Goal: Task Accomplishment & Management: Complete application form

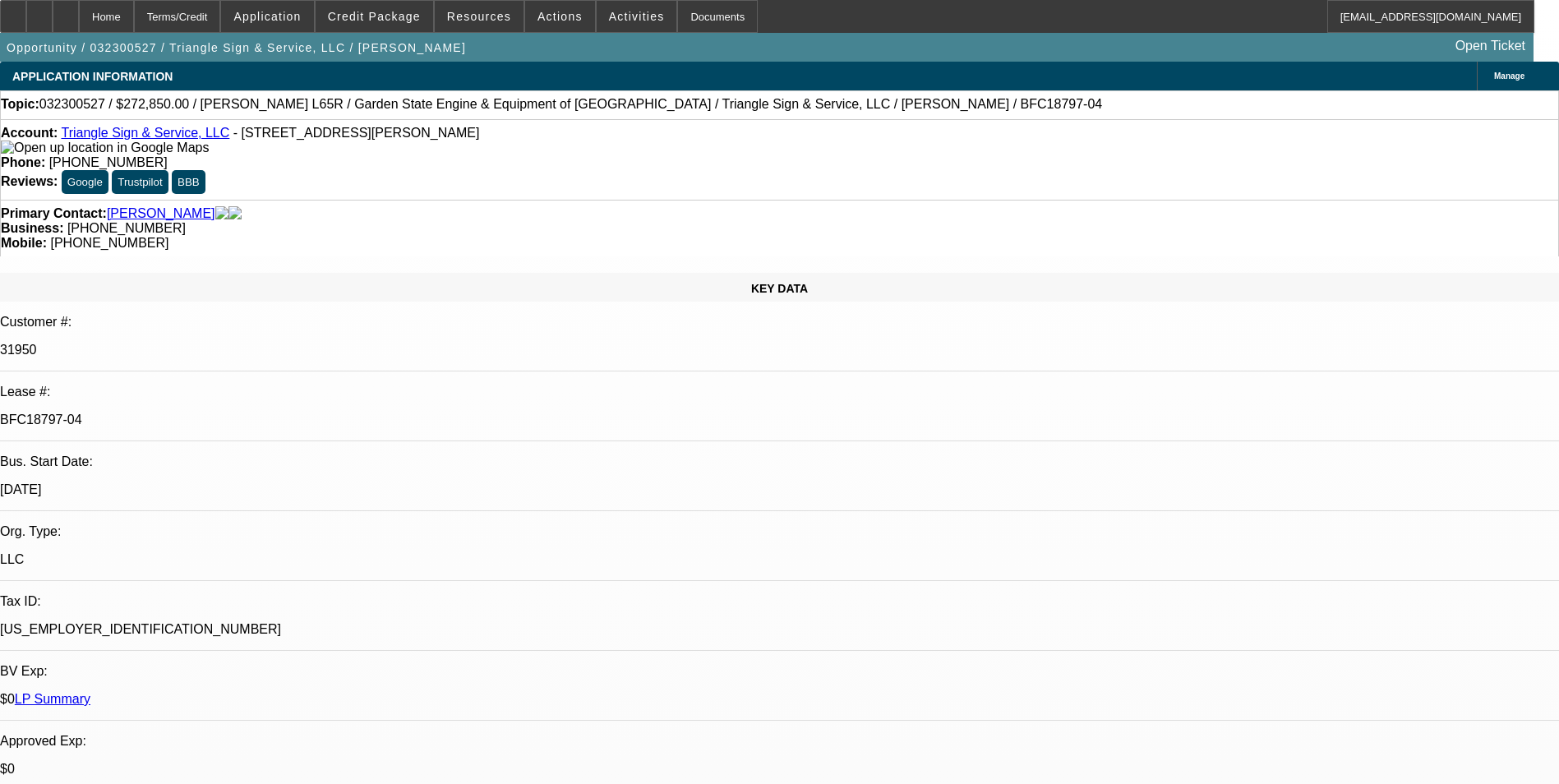
select select "0"
select select "6"
select select "0"
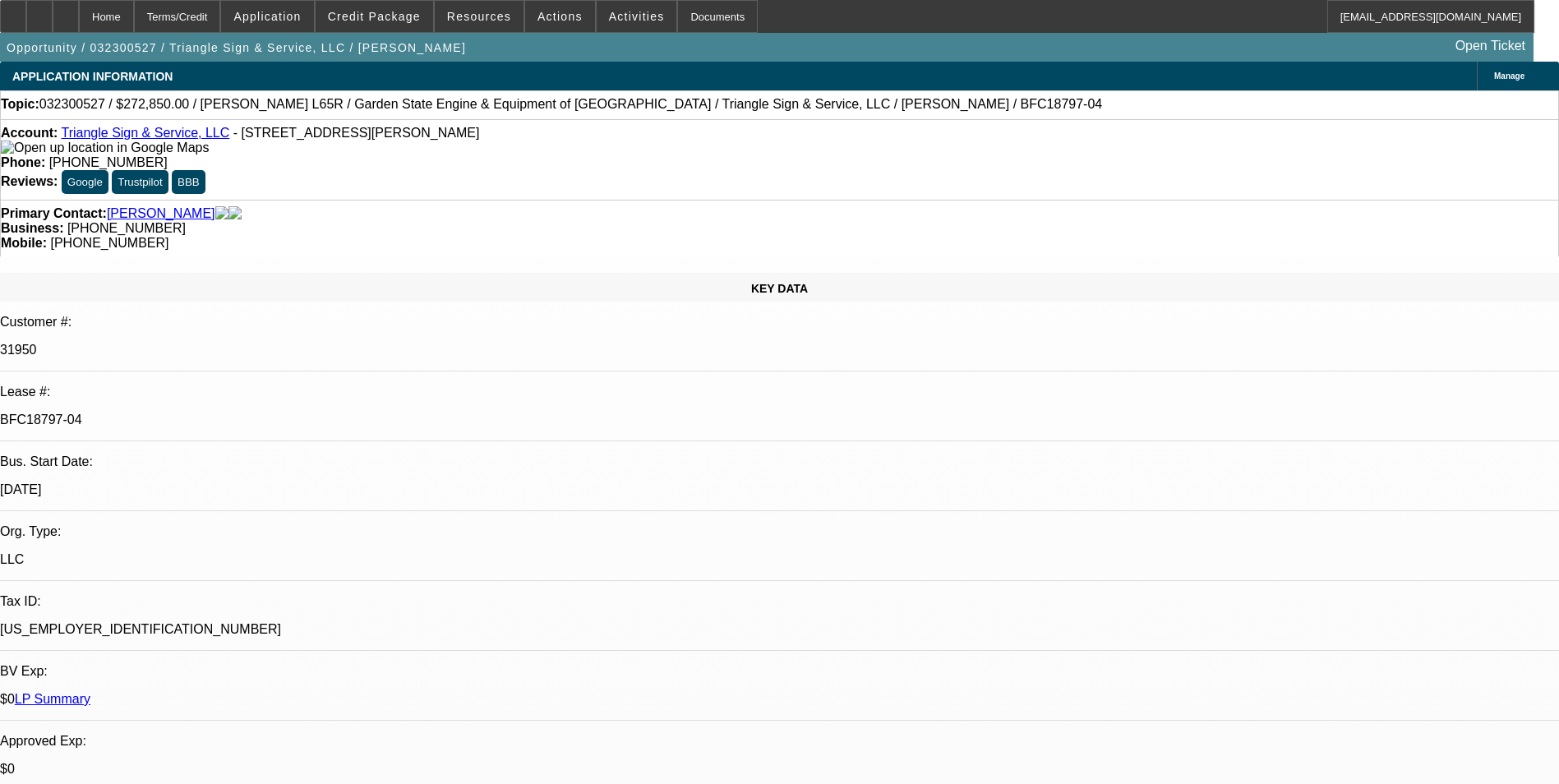
select select "0"
select select "6"
select select "0"
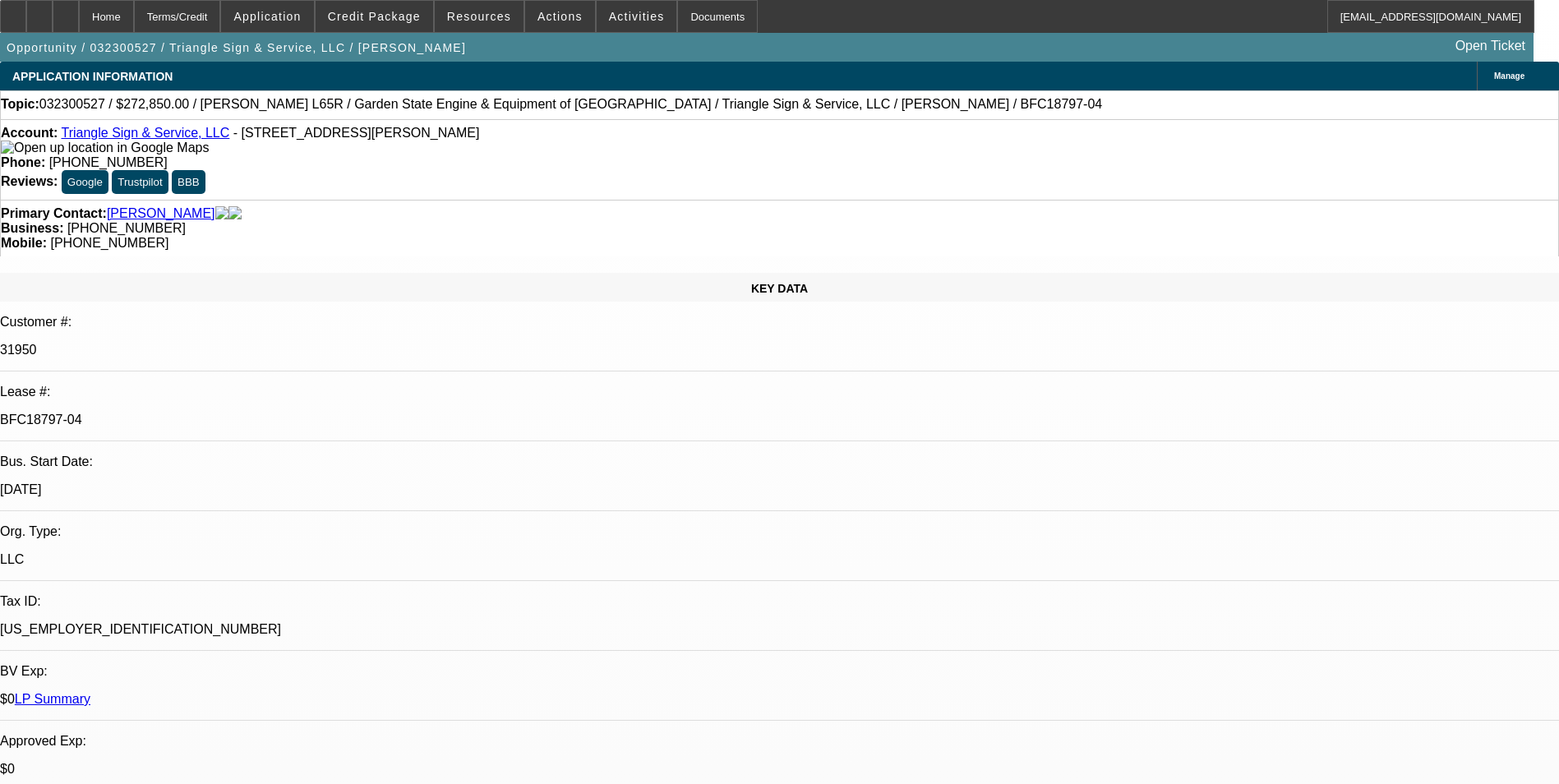
select select "0"
select select "6"
select select "0"
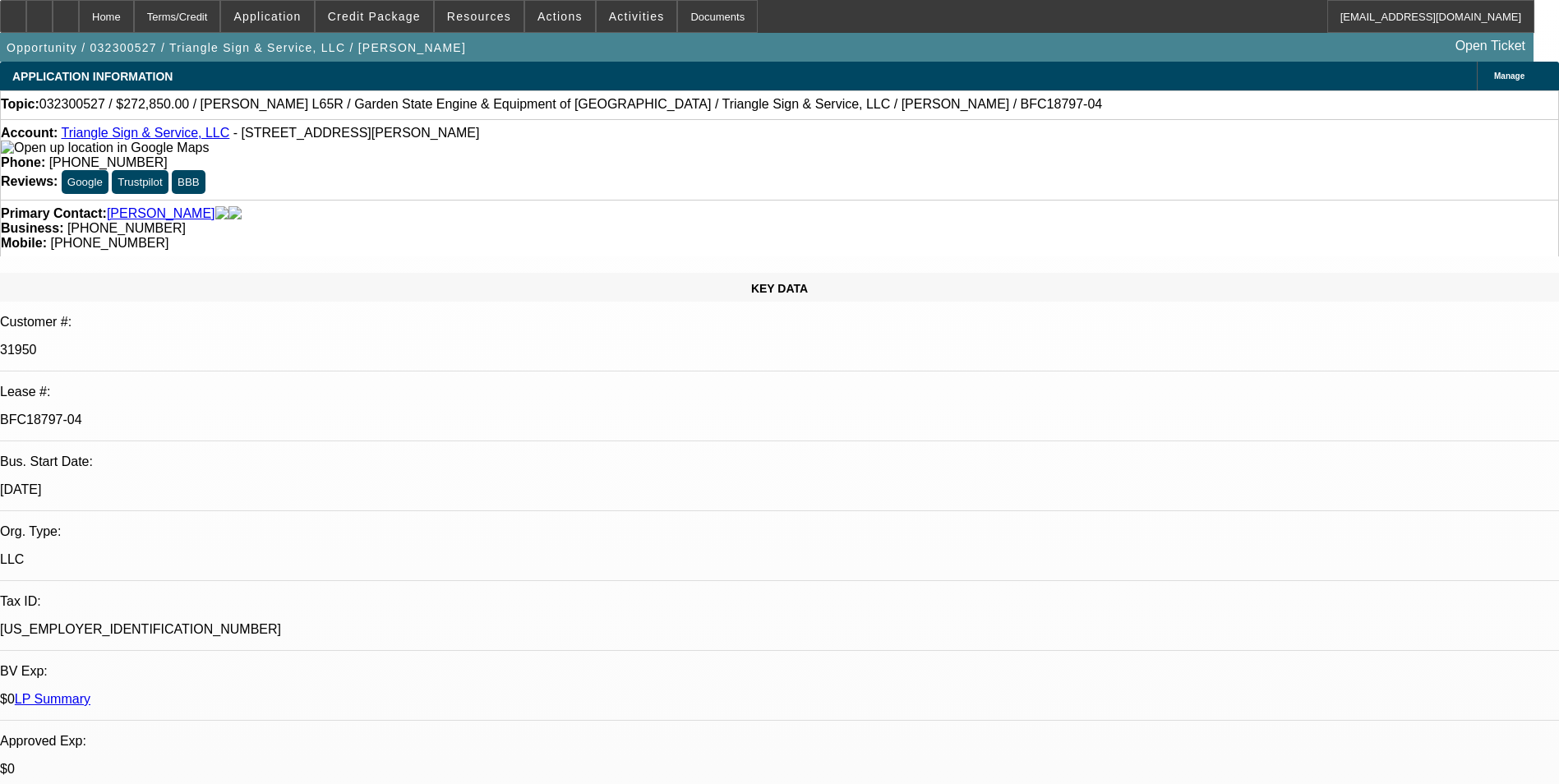
select select "6"
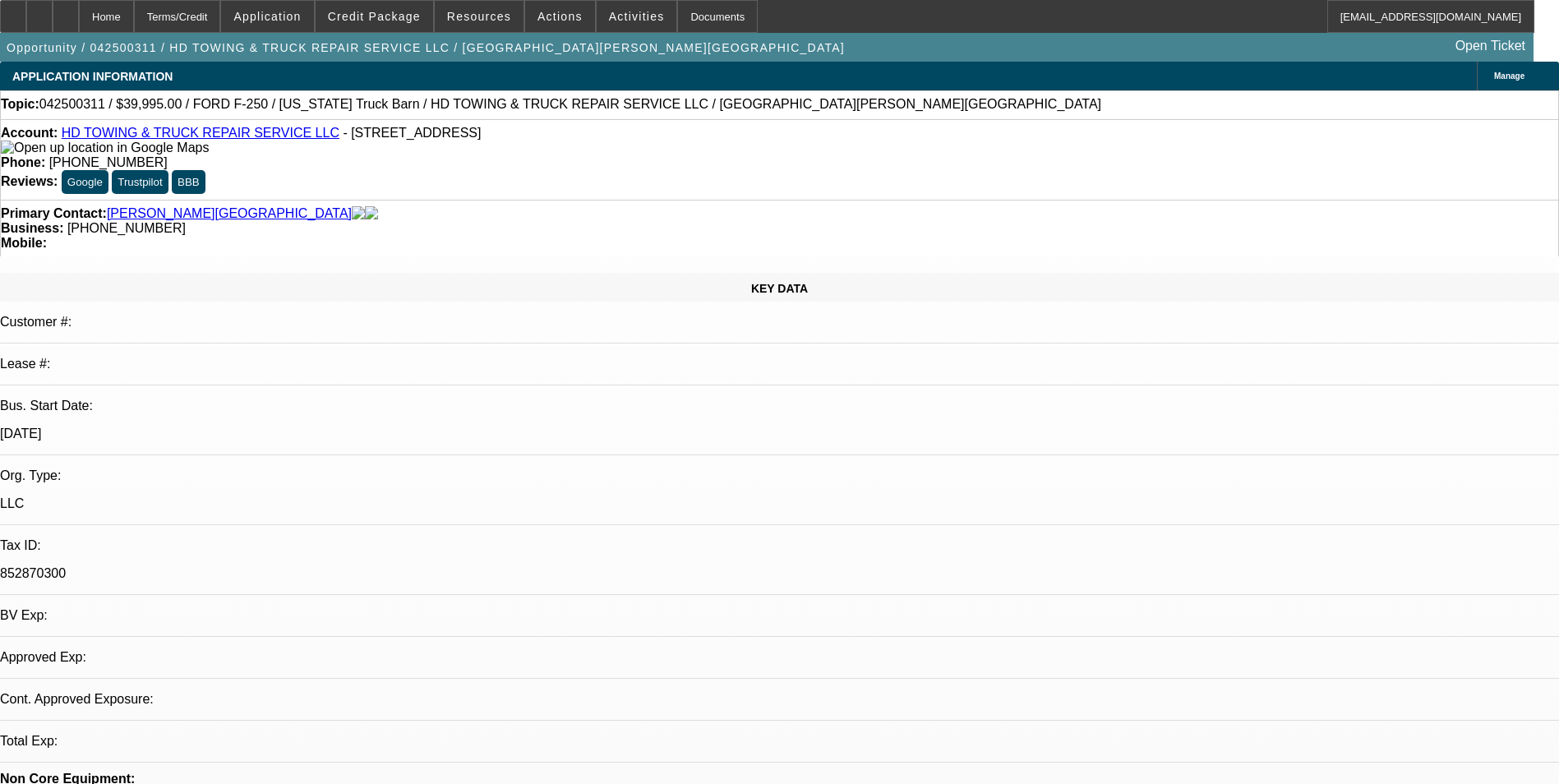
select select "0"
select select "0.1"
select select "1"
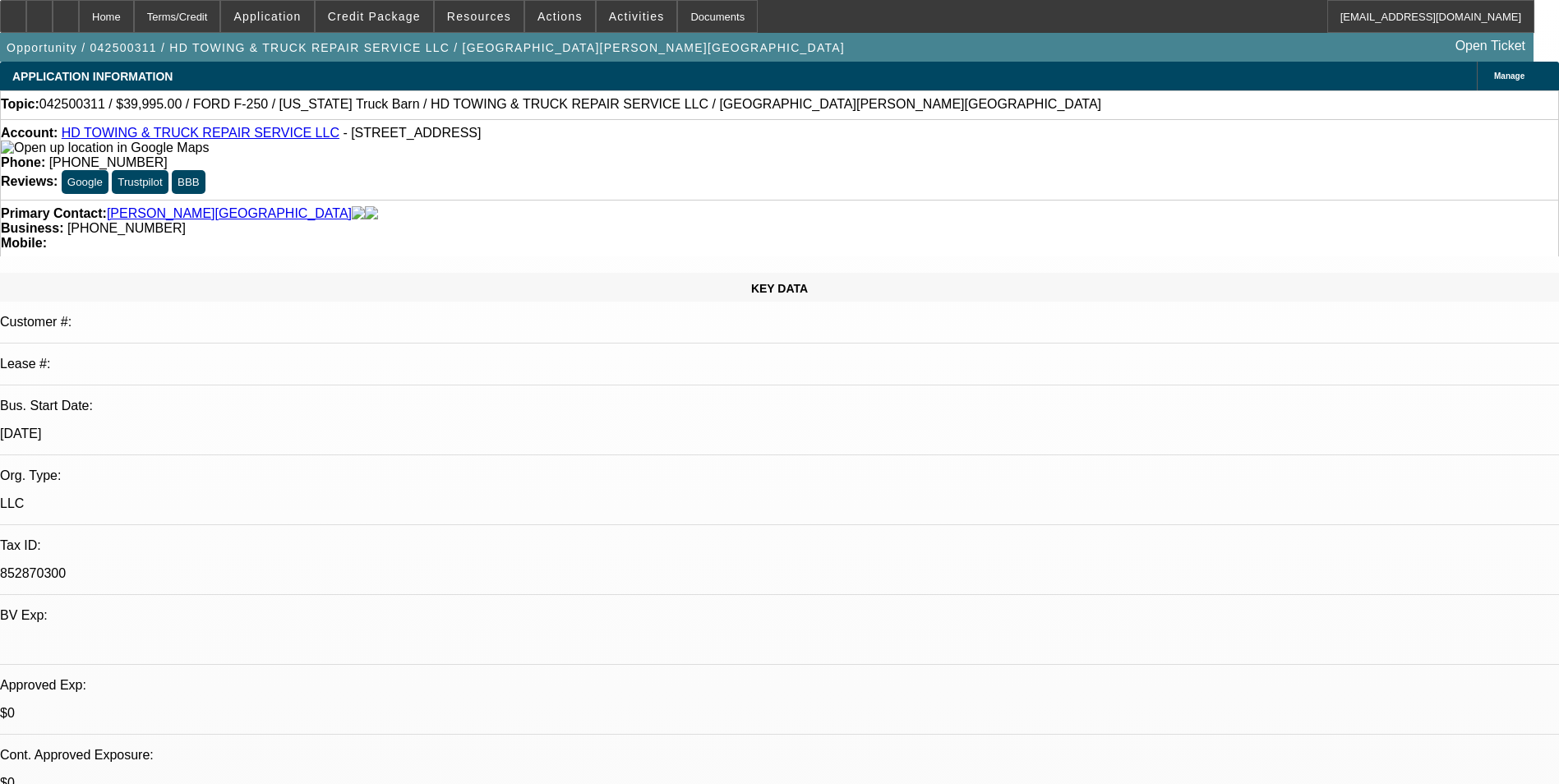
select select "4"
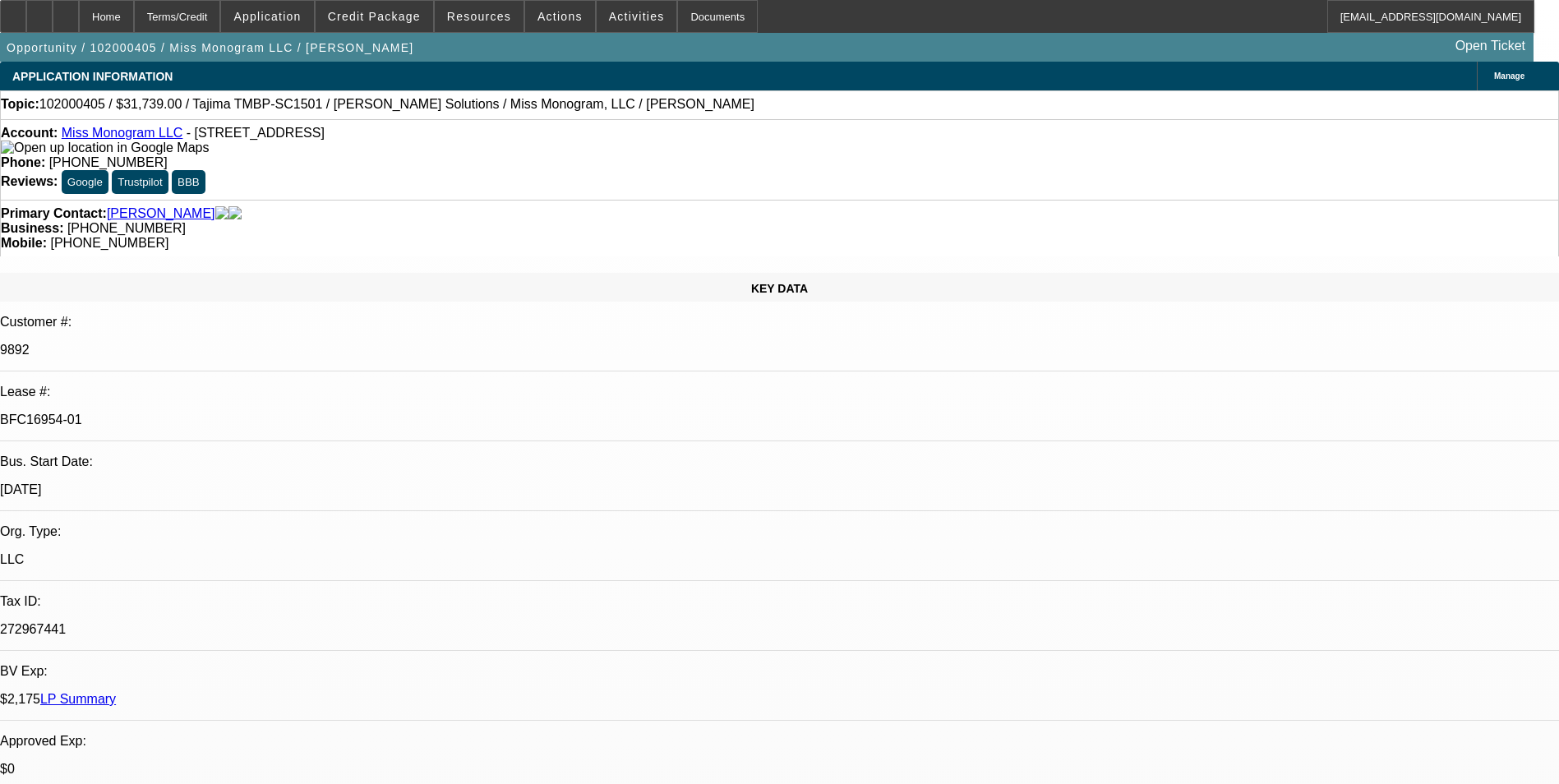
select select "0"
select select "2"
select select "0"
select select "2"
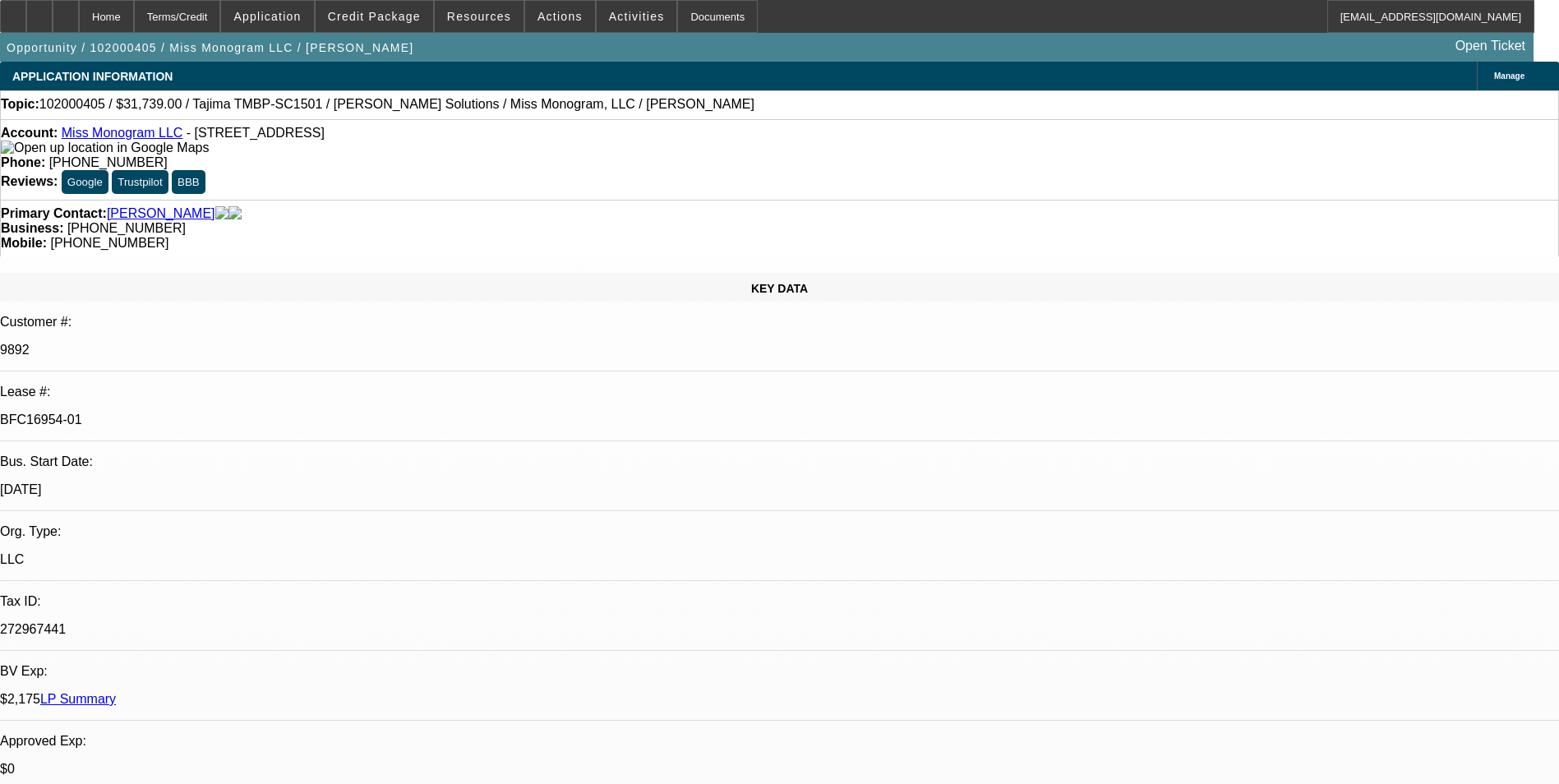
select select "0.1"
select select "0"
select select "2"
select select "0.1"
select select "0"
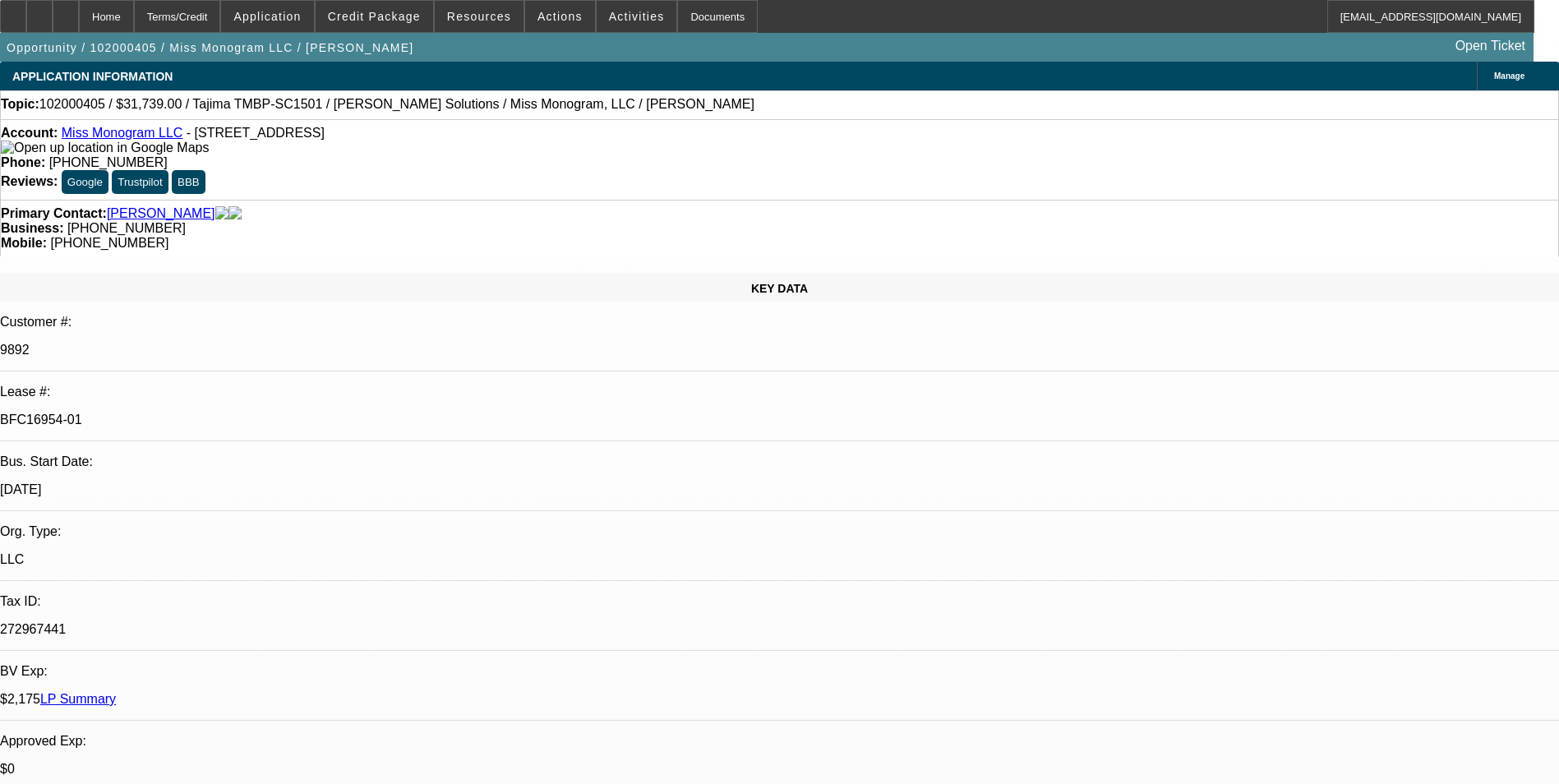
select select "2"
select select "0.1"
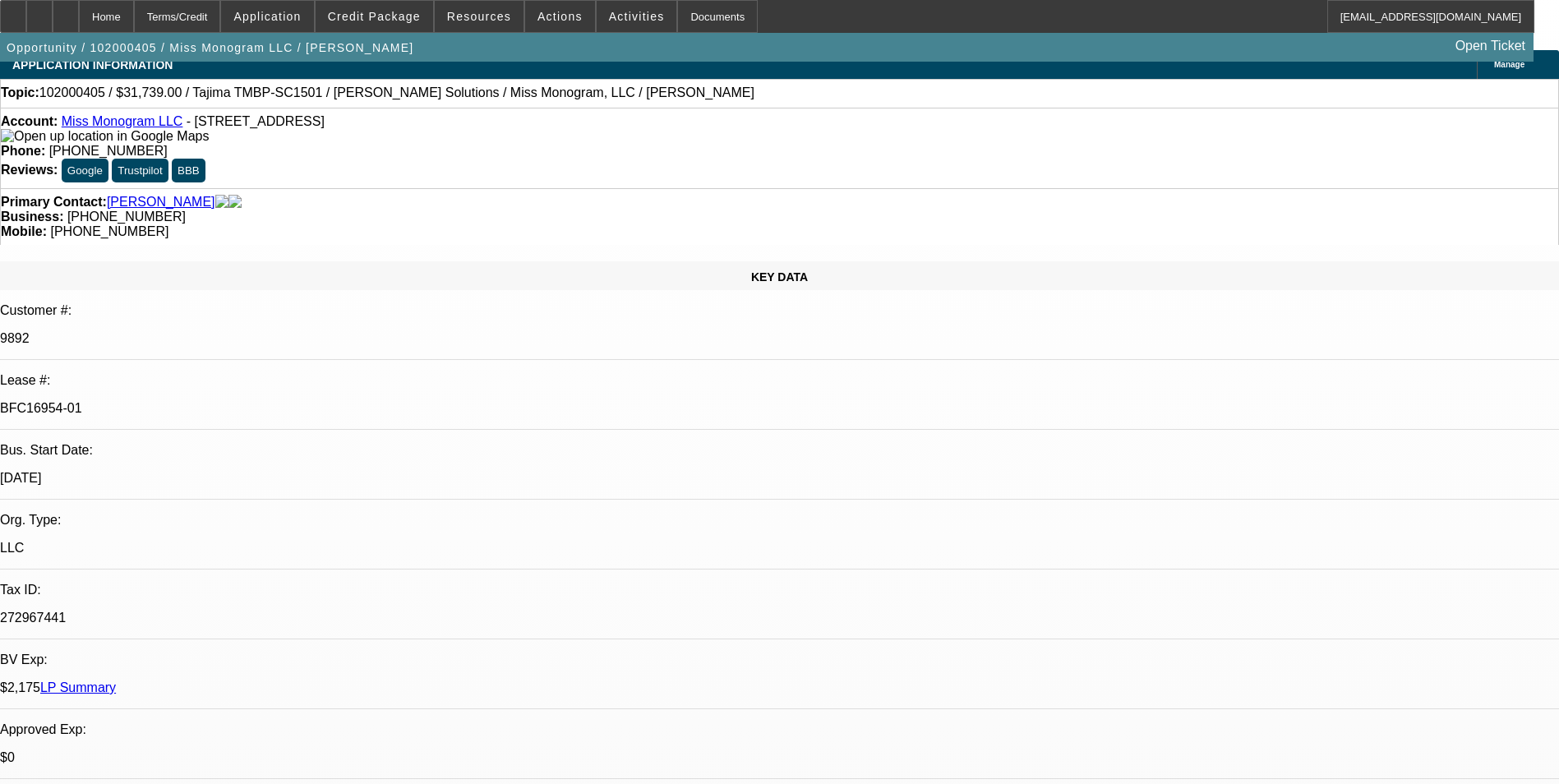
select select "1"
select select "2"
select select "6"
select select "1"
select select "2"
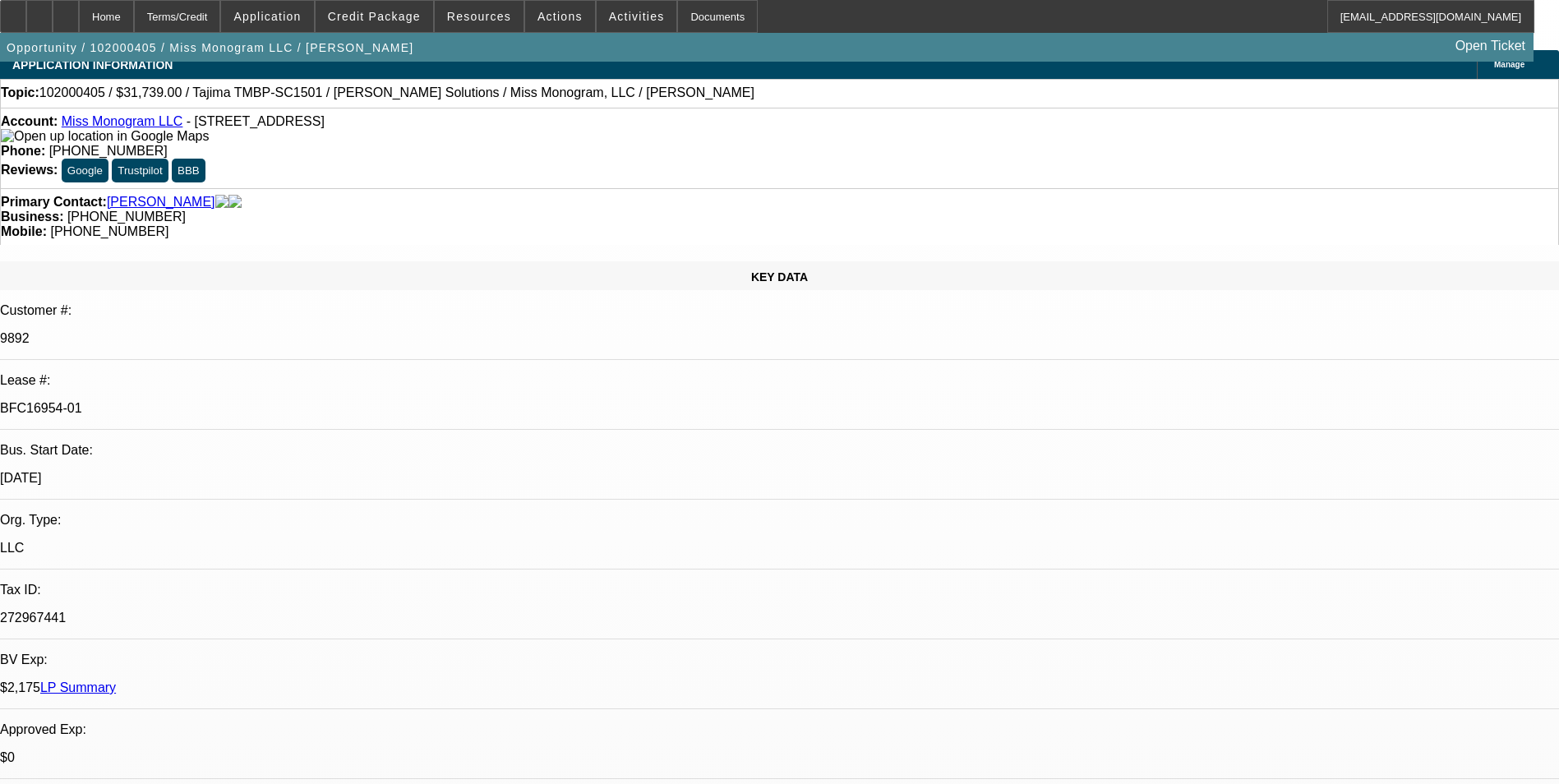
select select "4"
select select "1"
select select "2"
select select "4"
select select "1"
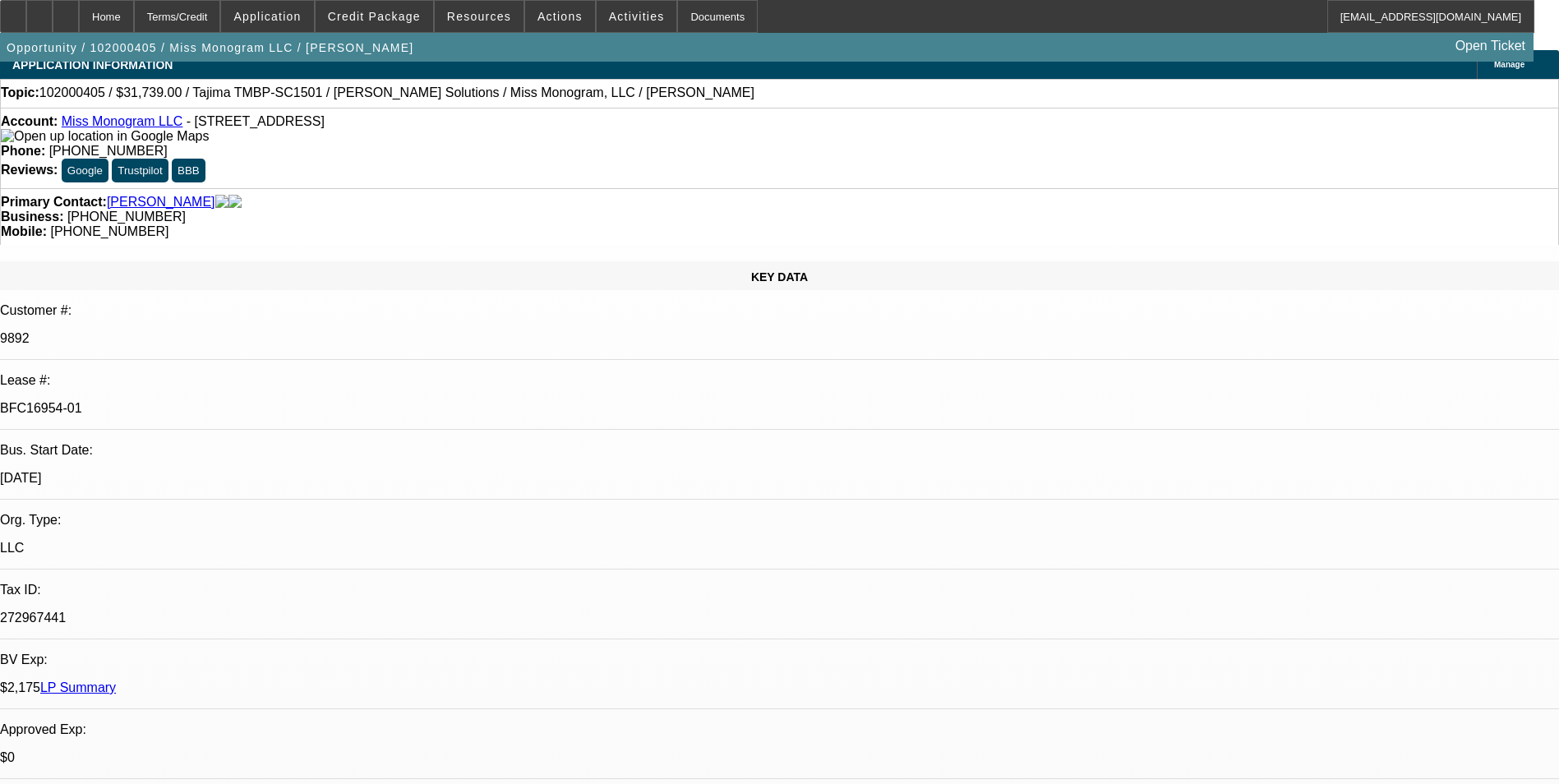
select select "2"
select select "4"
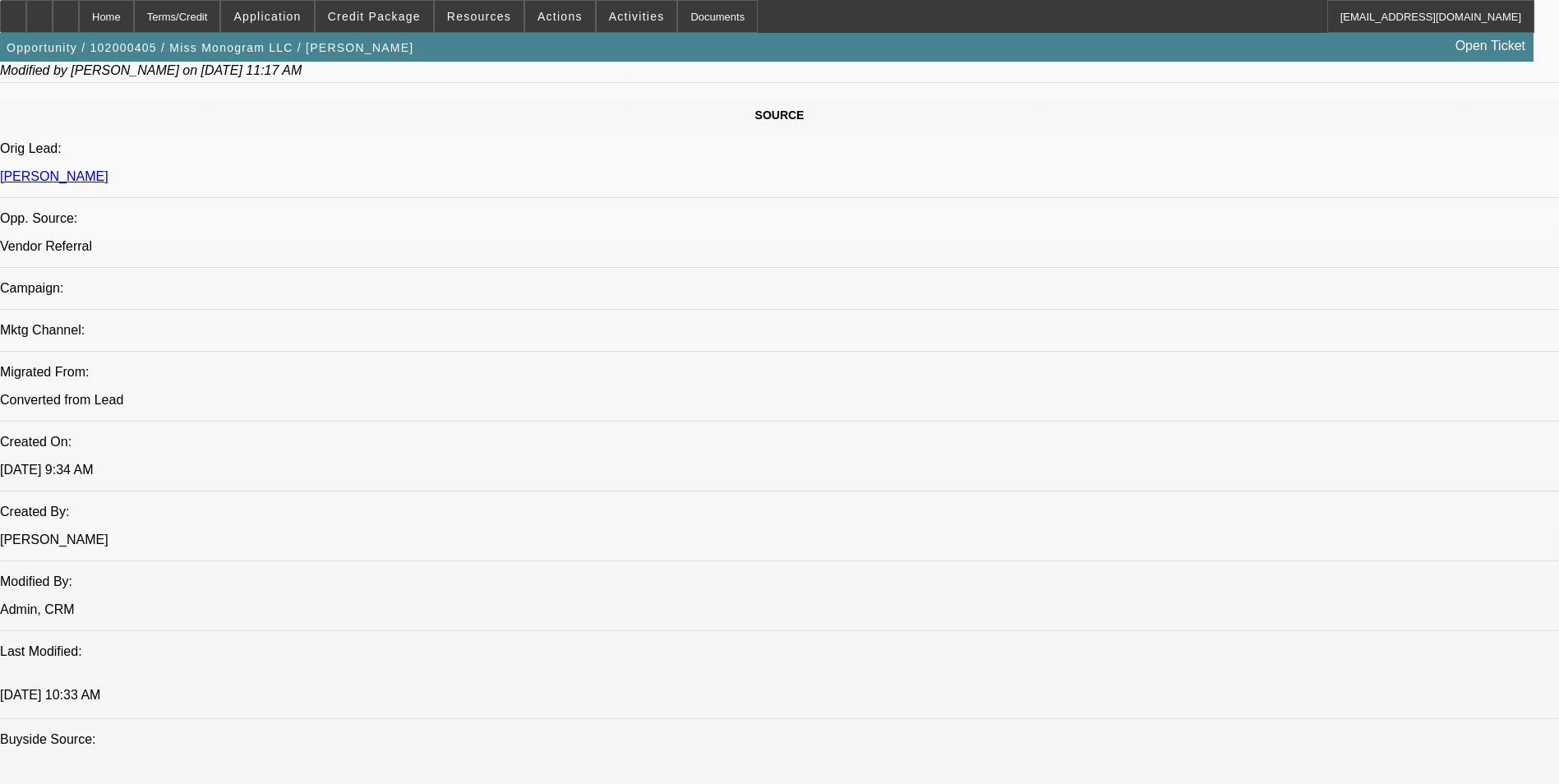
scroll to position [1068, 0]
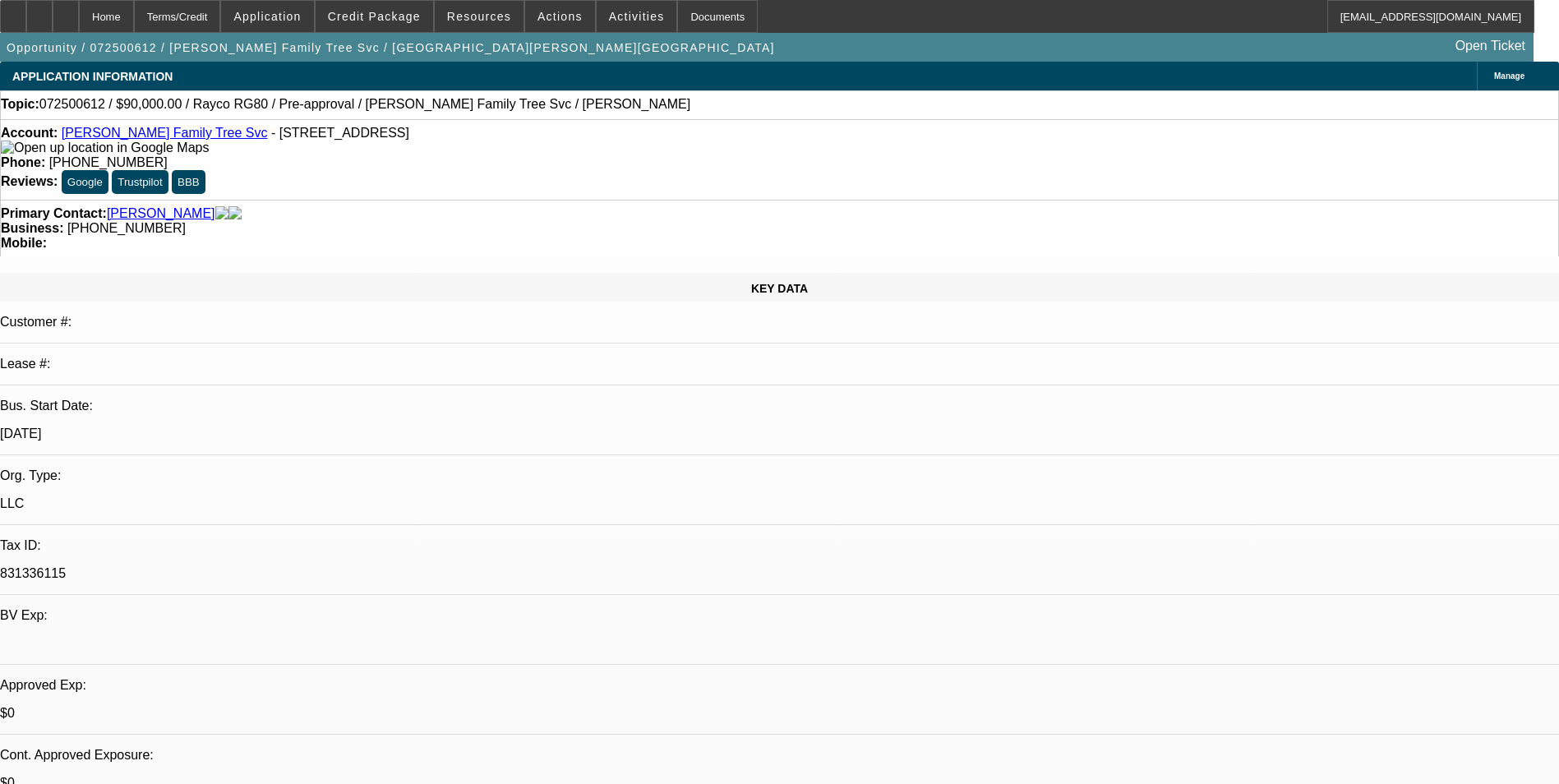
select select "0"
select select "0.1"
select select "2"
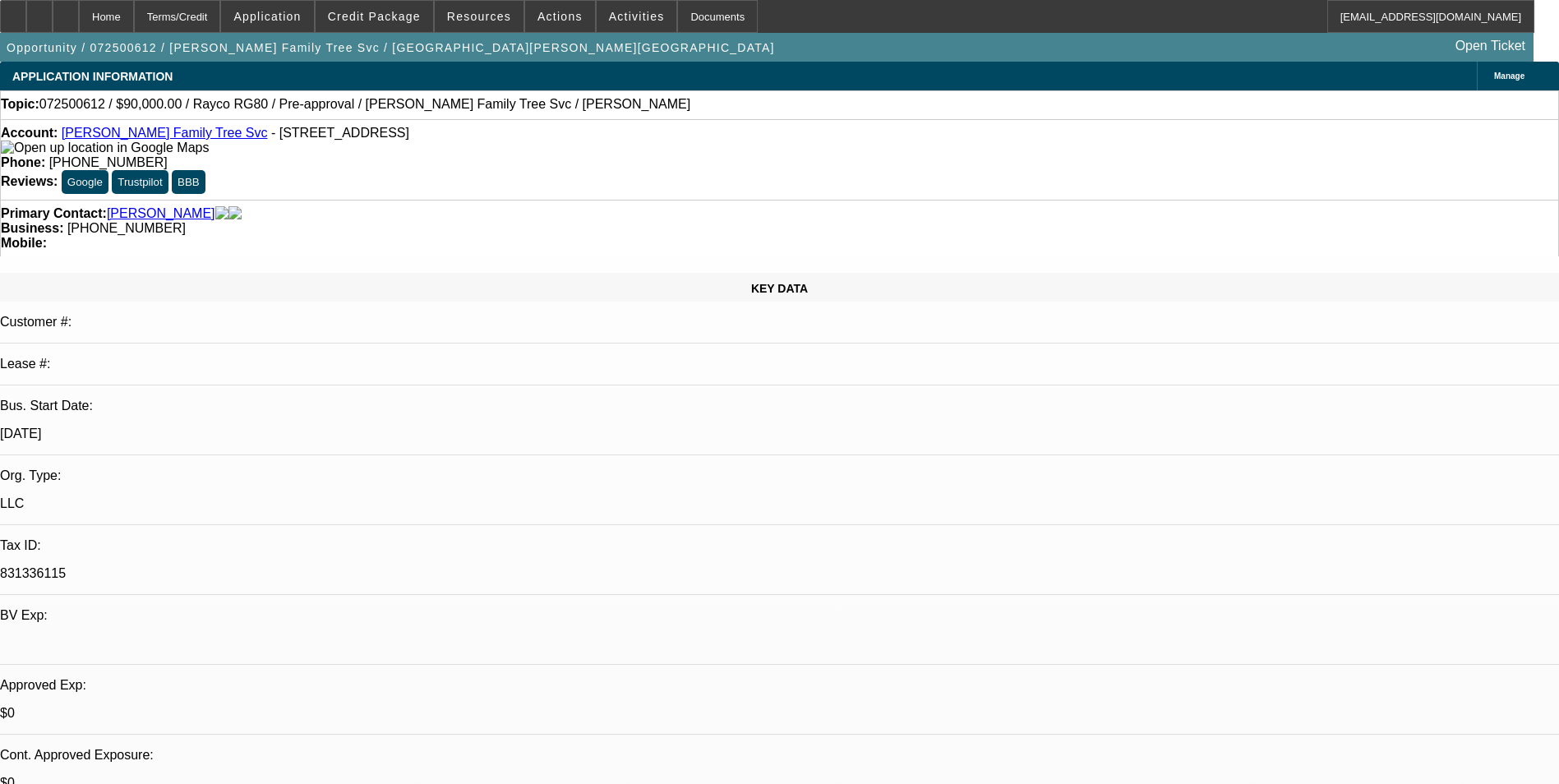
select select "0.1"
select select "0.2"
select select "2"
select select "0.1"
select select "0"
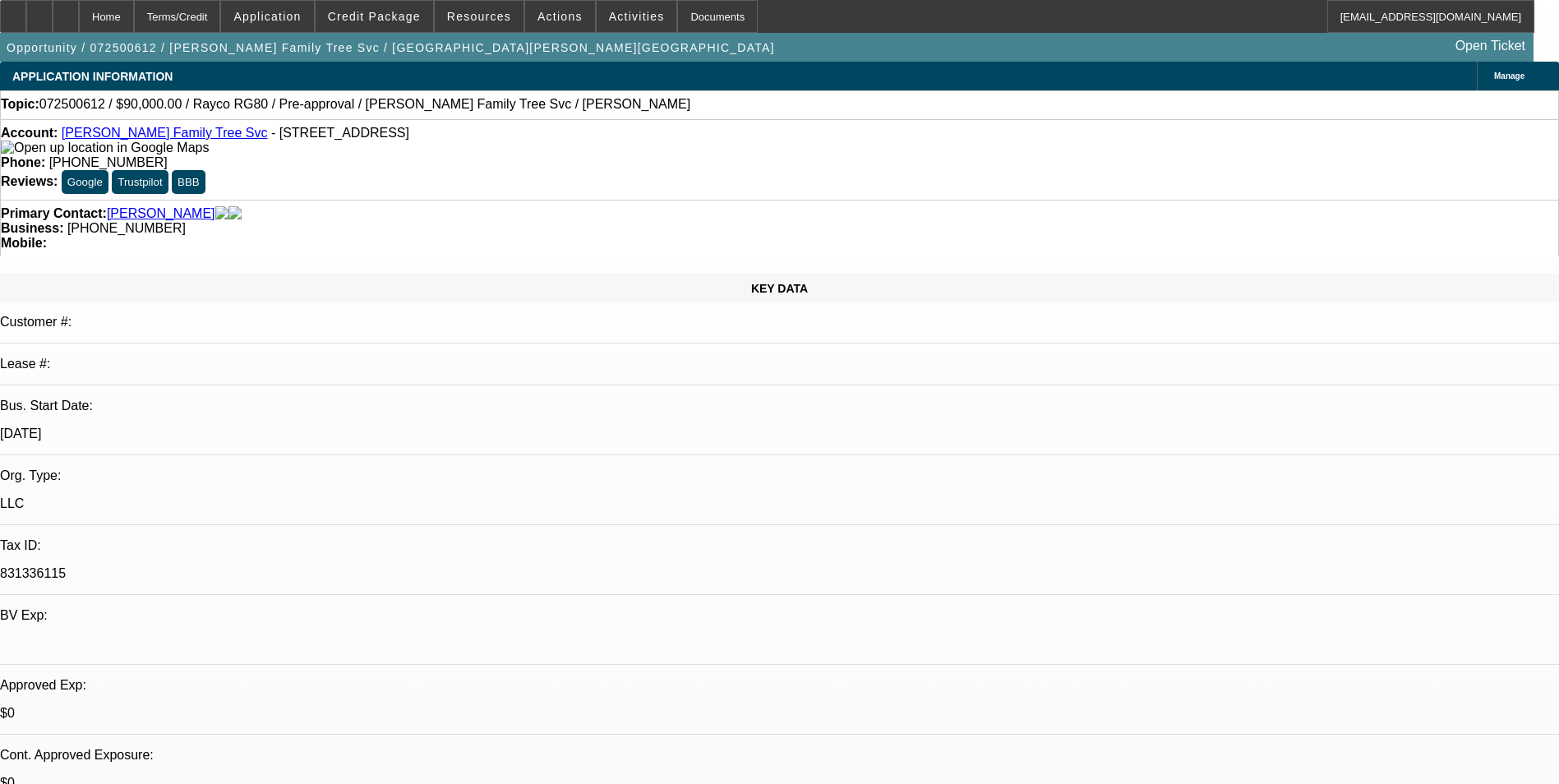
select select "2"
select select "0.1"
select select "1"
select select "4"
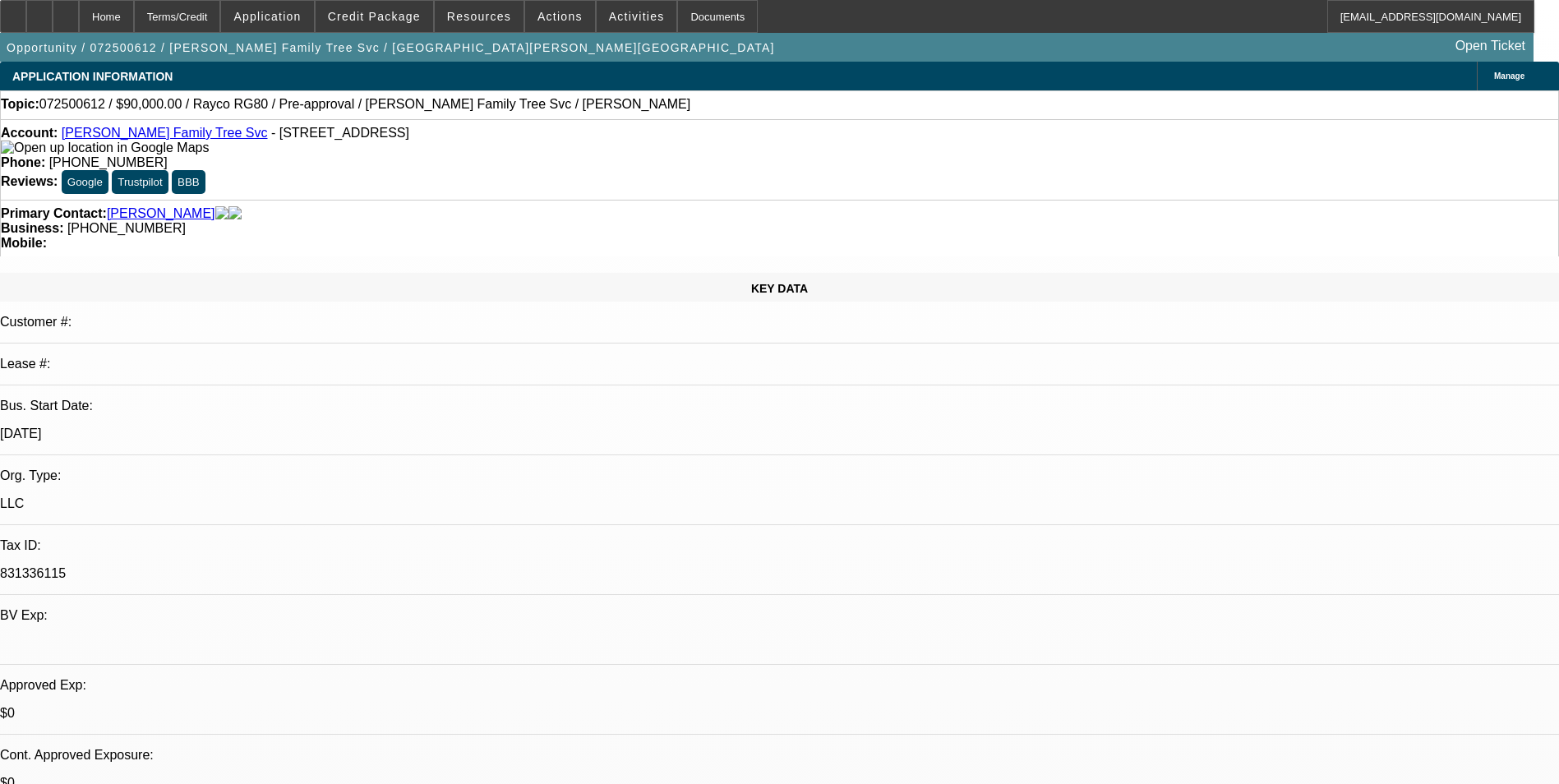
select select "1"
select select "2"
select select "4"
select select "1"
select select "2"
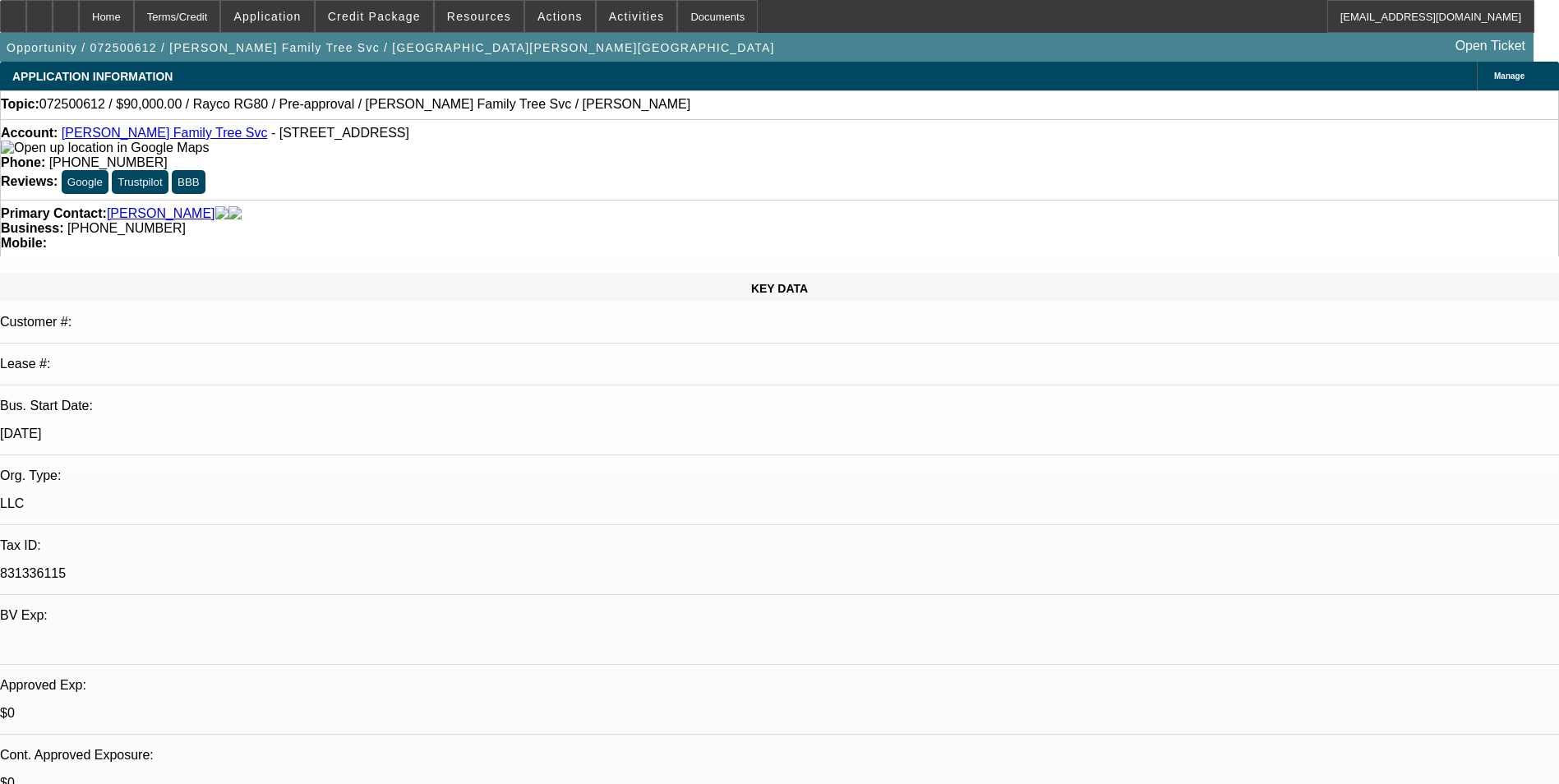
select select "4"
select select "1"
select select "2"
select select "4"
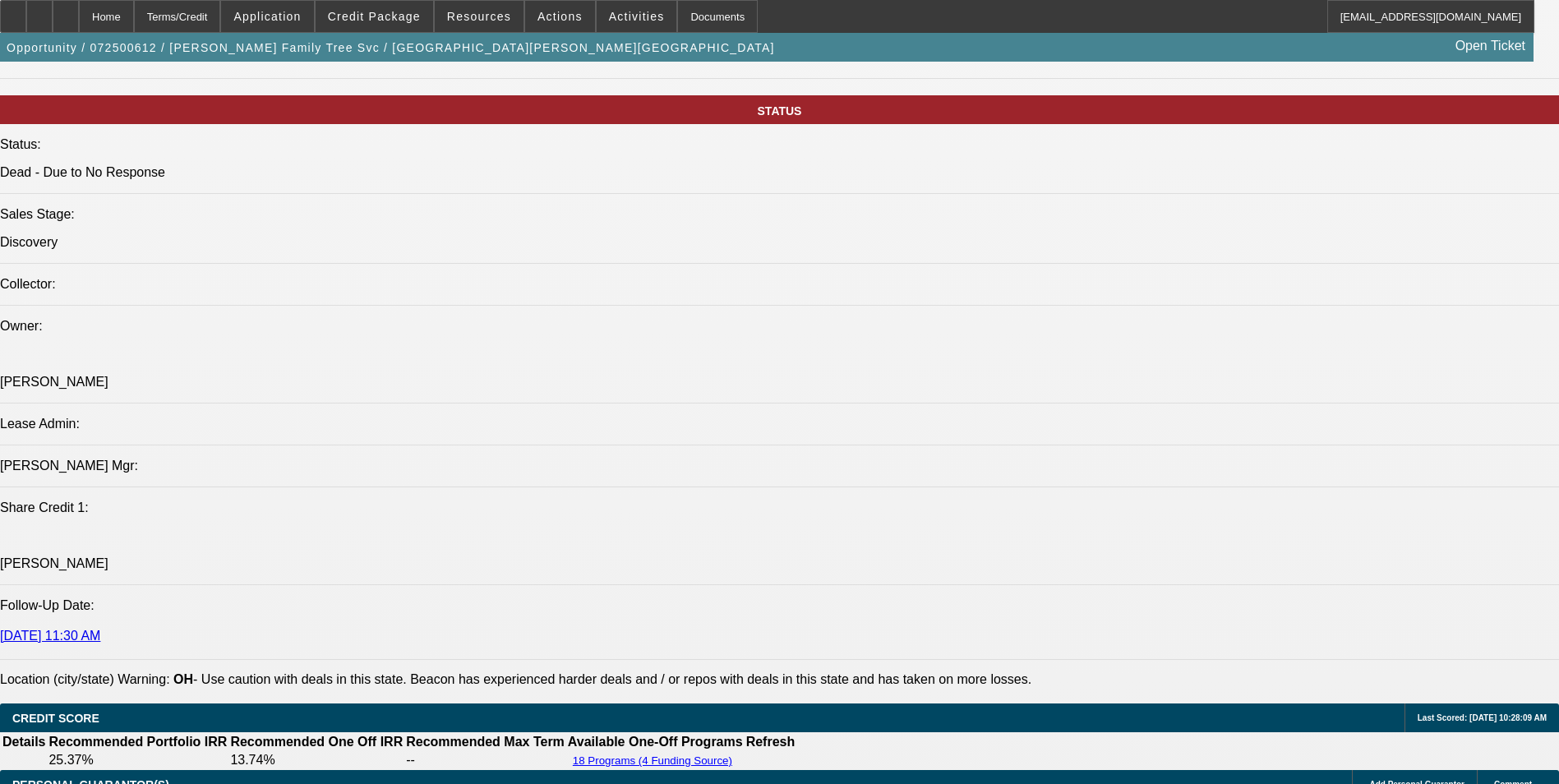
scroll to position [1808, 0]
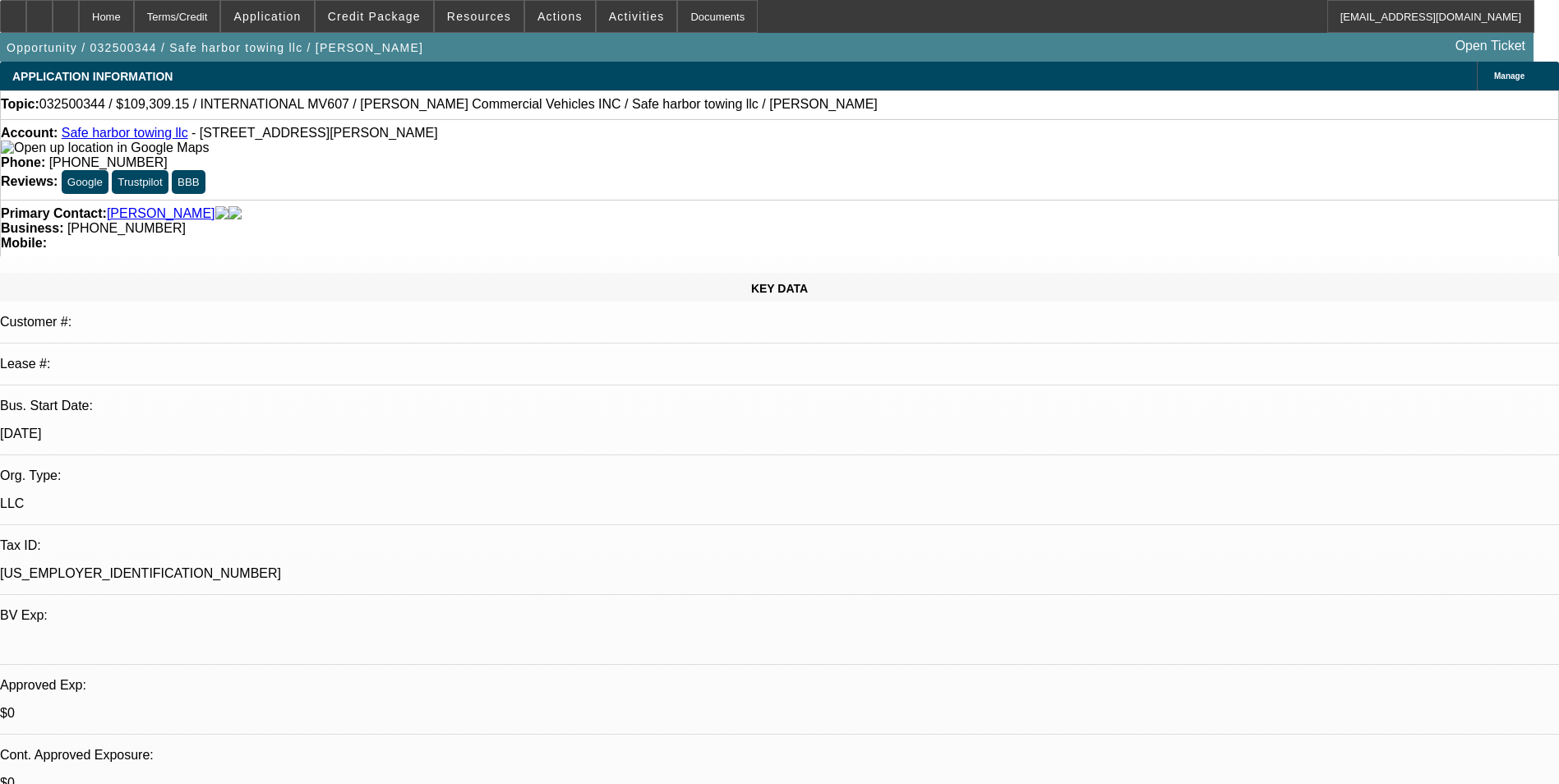
select select "0.15"
select select "2"
select select "0.1"
select select "0.15"
select select "2"
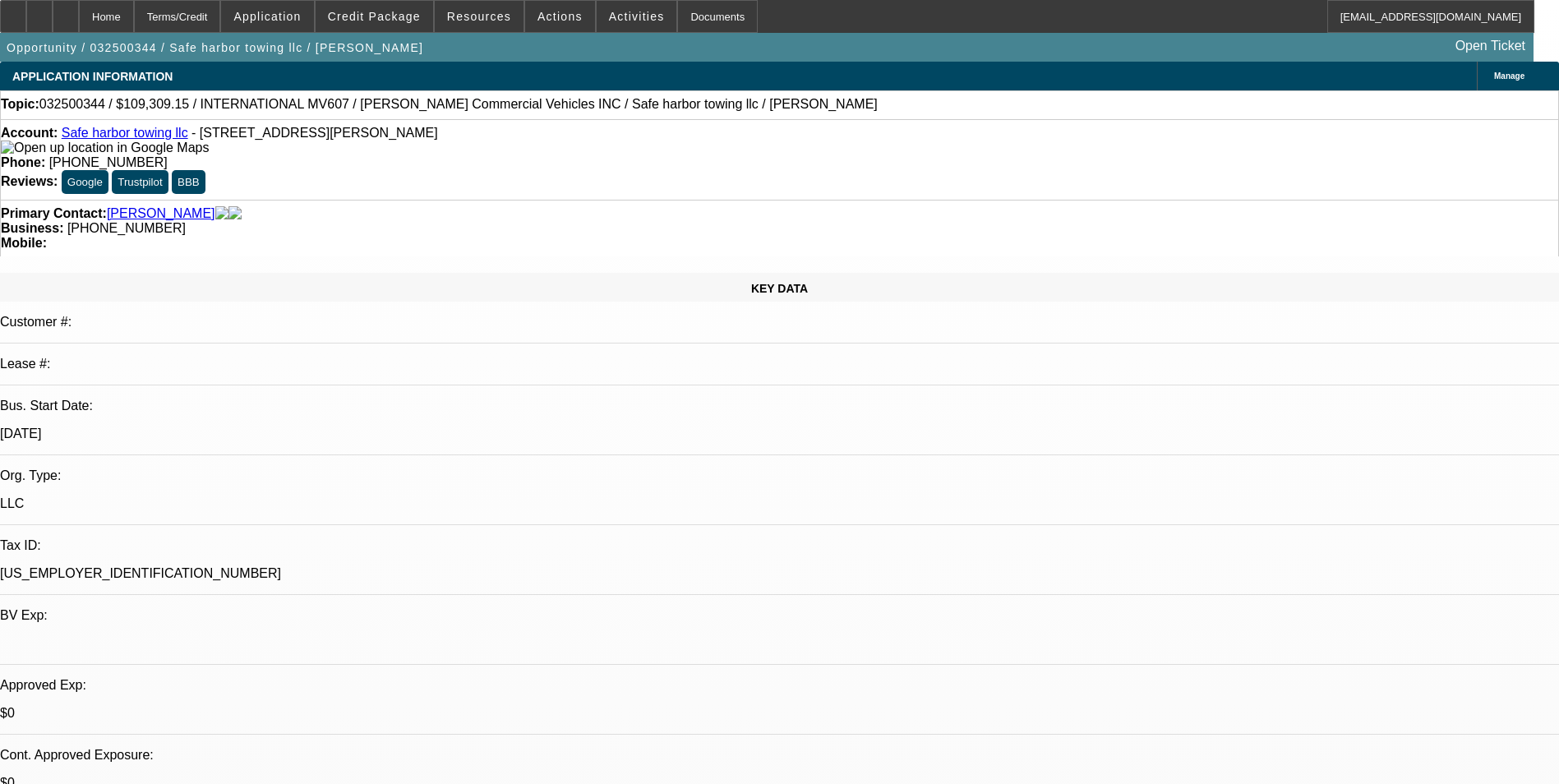
select select "0.1"
select select "0"
select select "0.1"
select select "0"
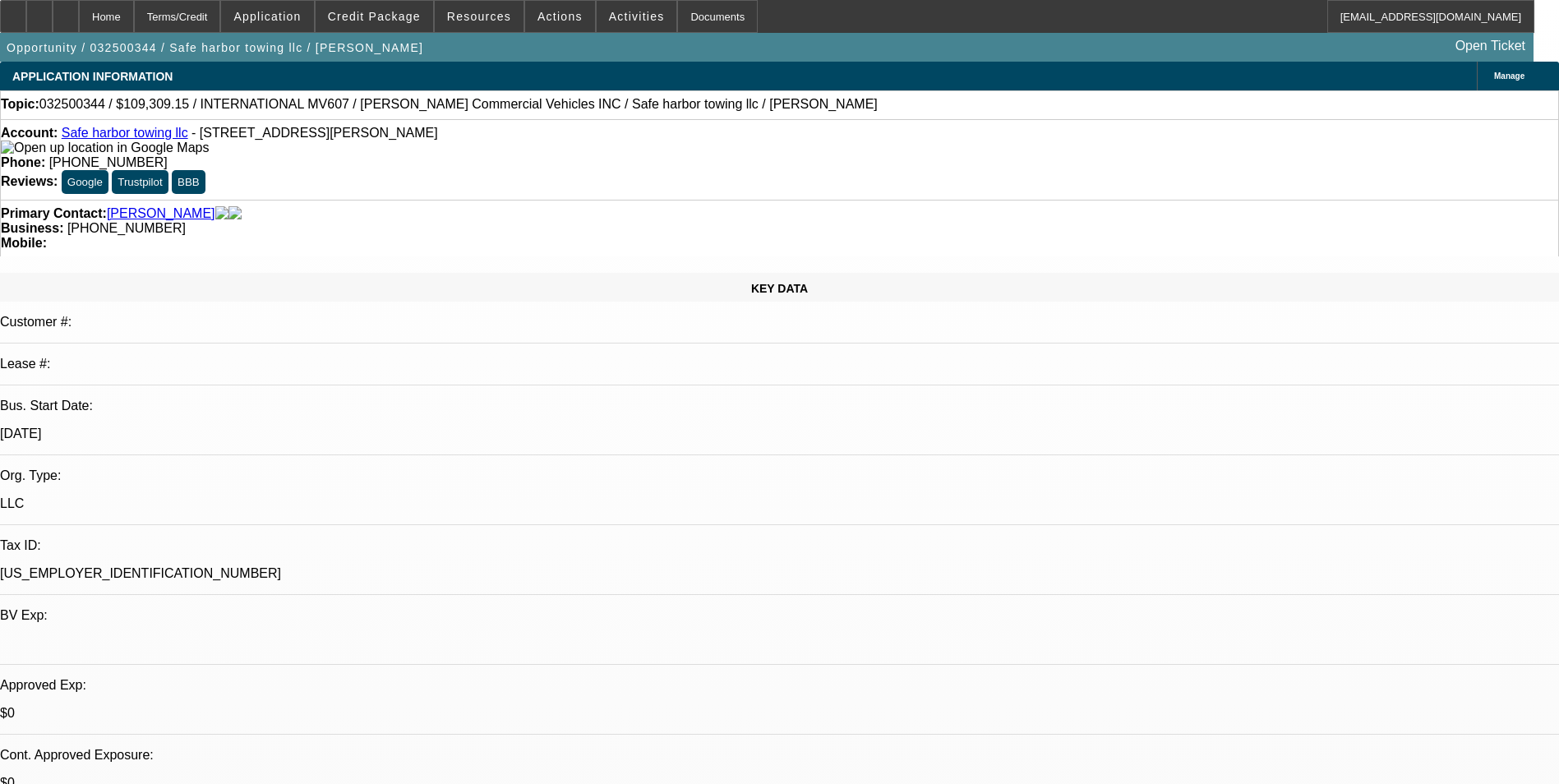
select select "0"
select select "0.1"
select select "1"
select select "2"
select select "4"
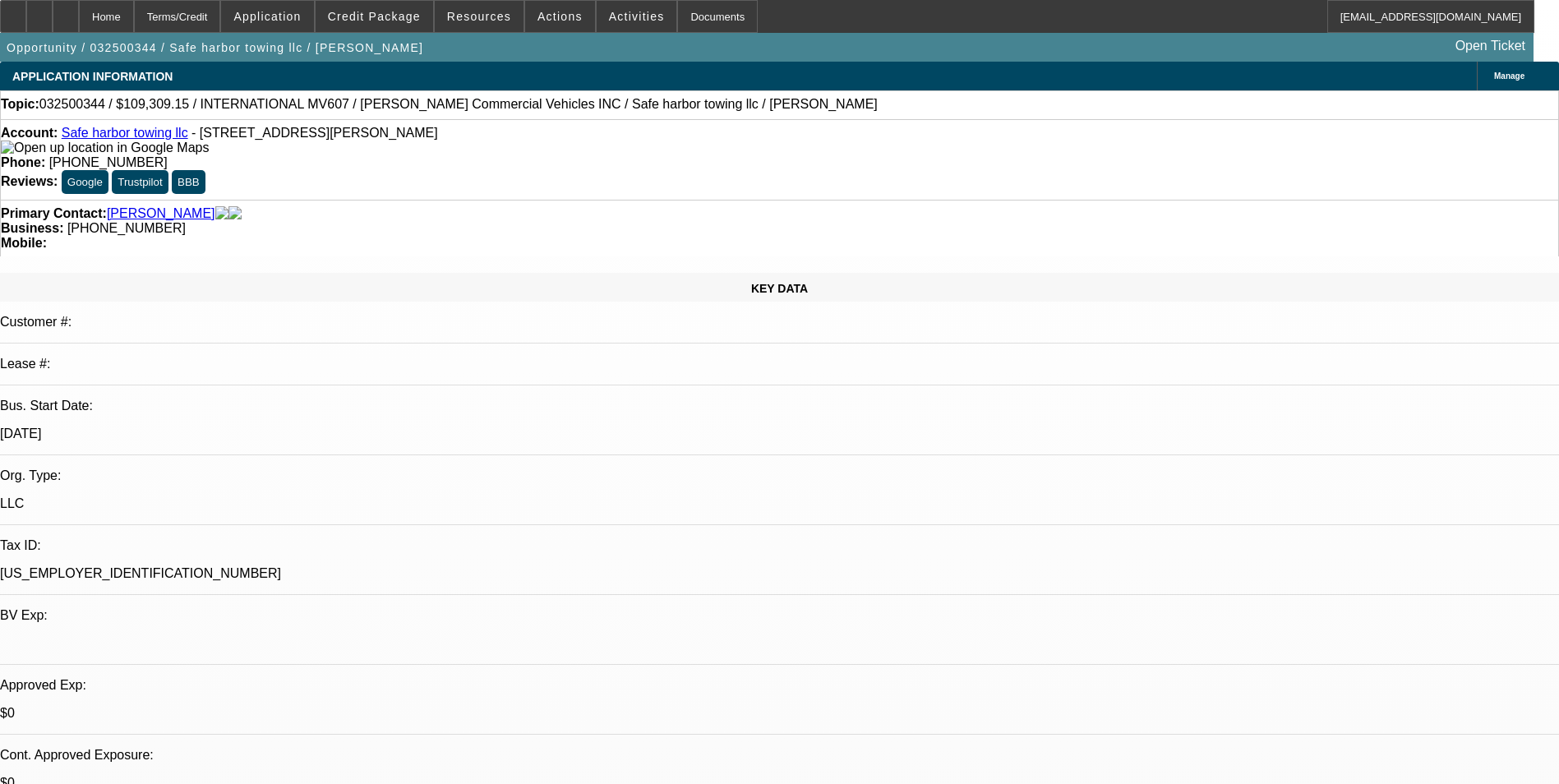
select select "1"
select select "2"
select select "4"
select select "1"
select select "3"
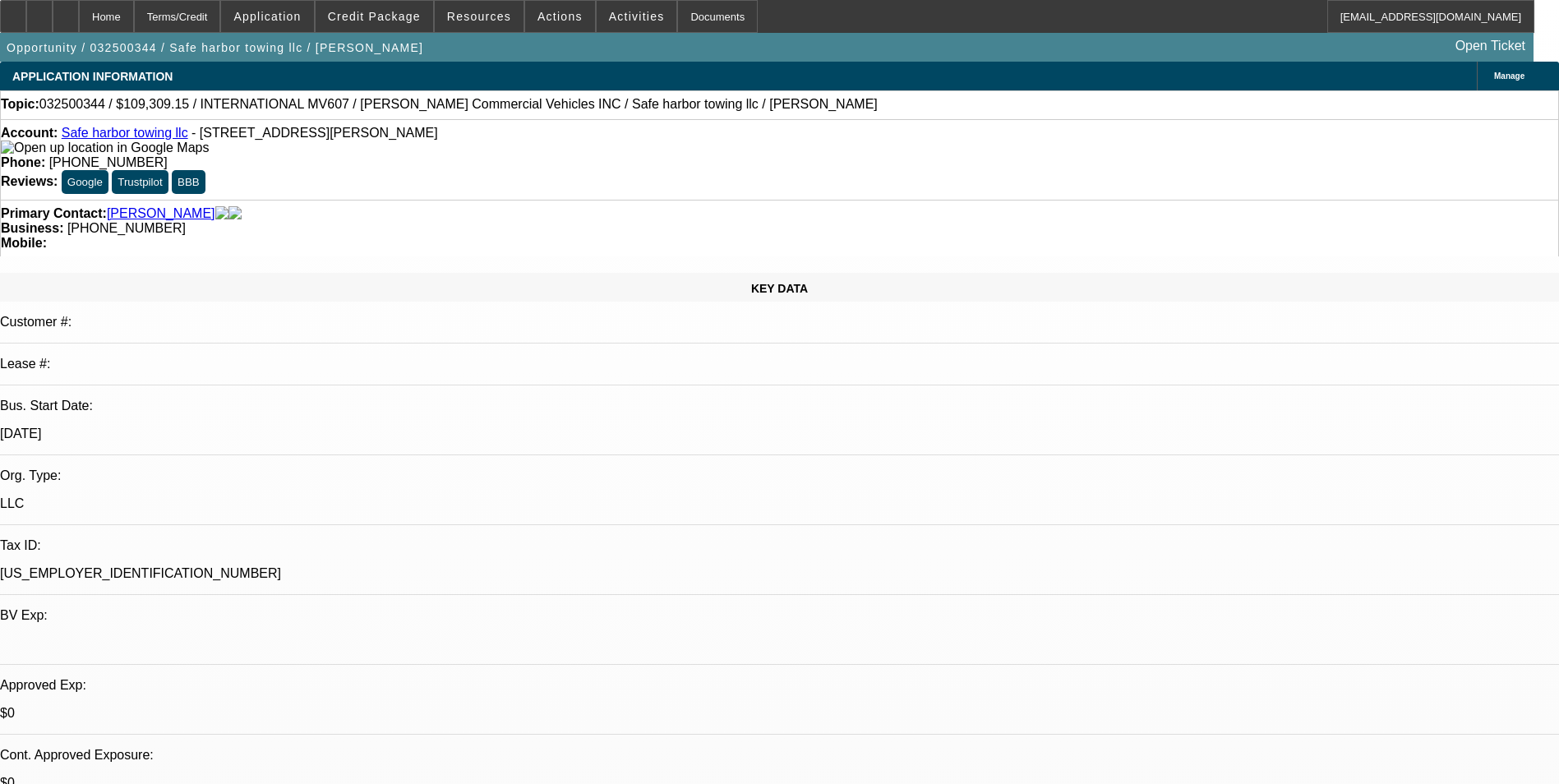
select select "4"
select select "1"
select select "3"
select select "4"
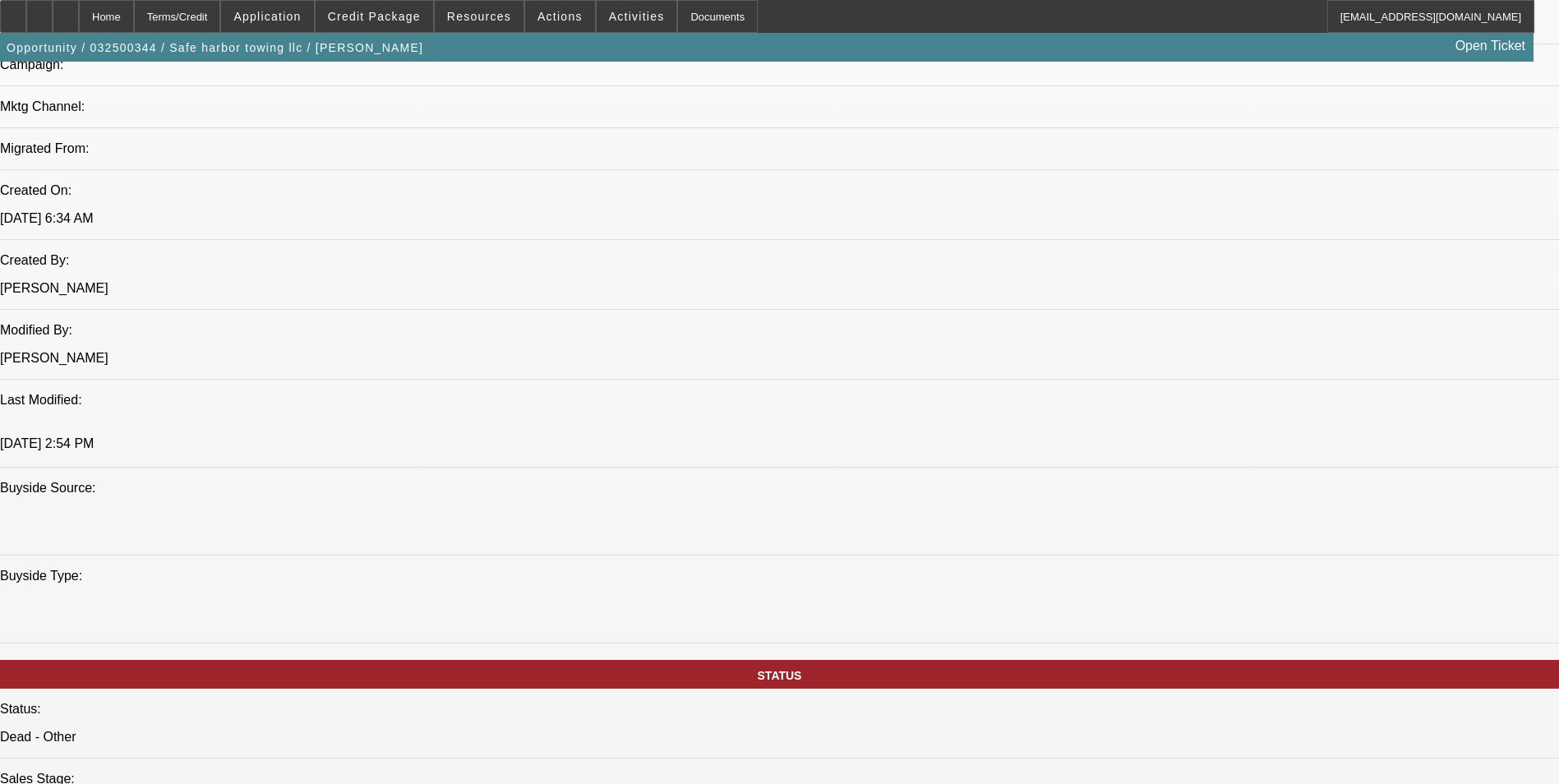
scroll to position [1397, 0]
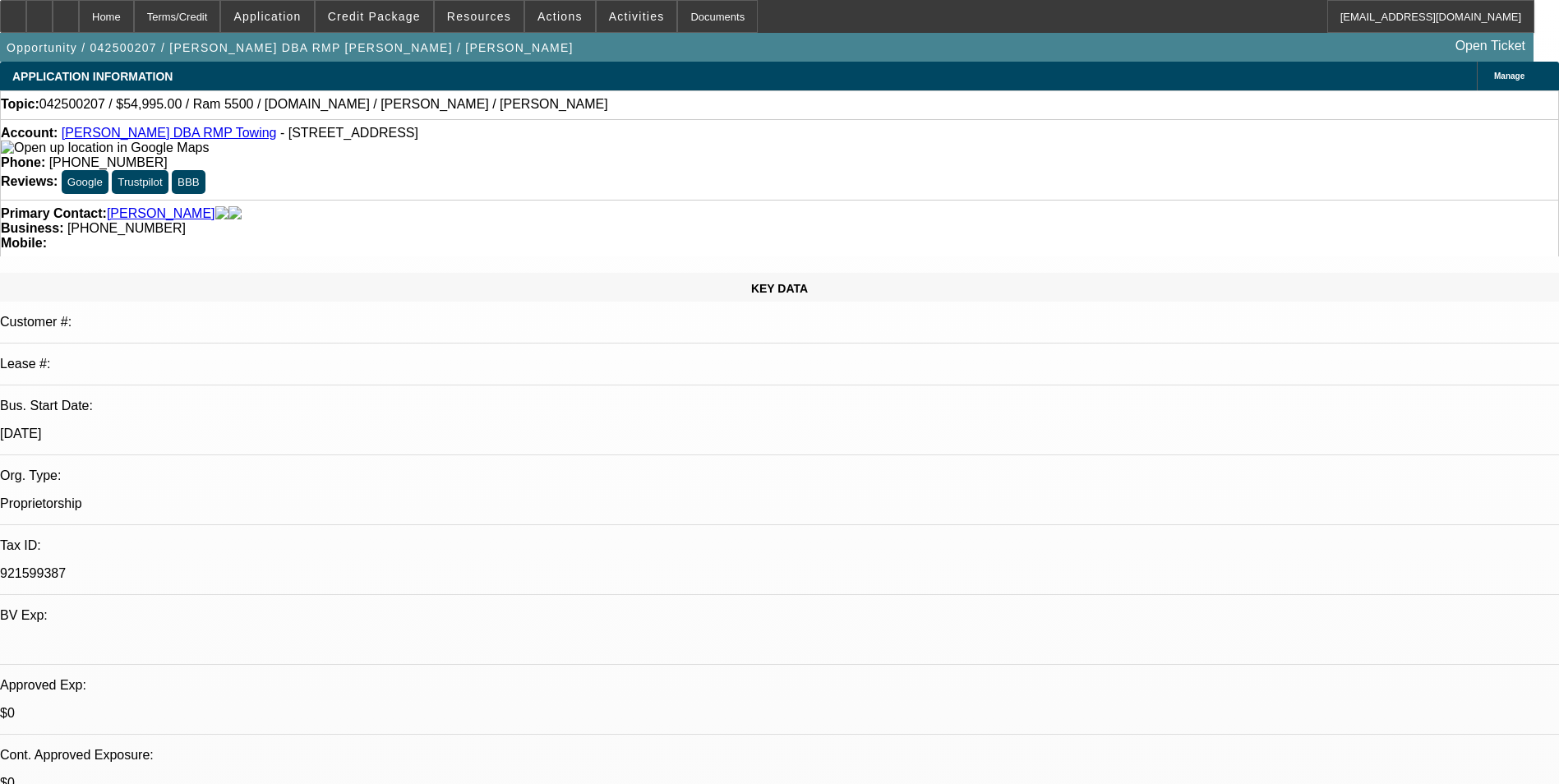
select select "0"
select select "2"
select select "0"
select select "2"
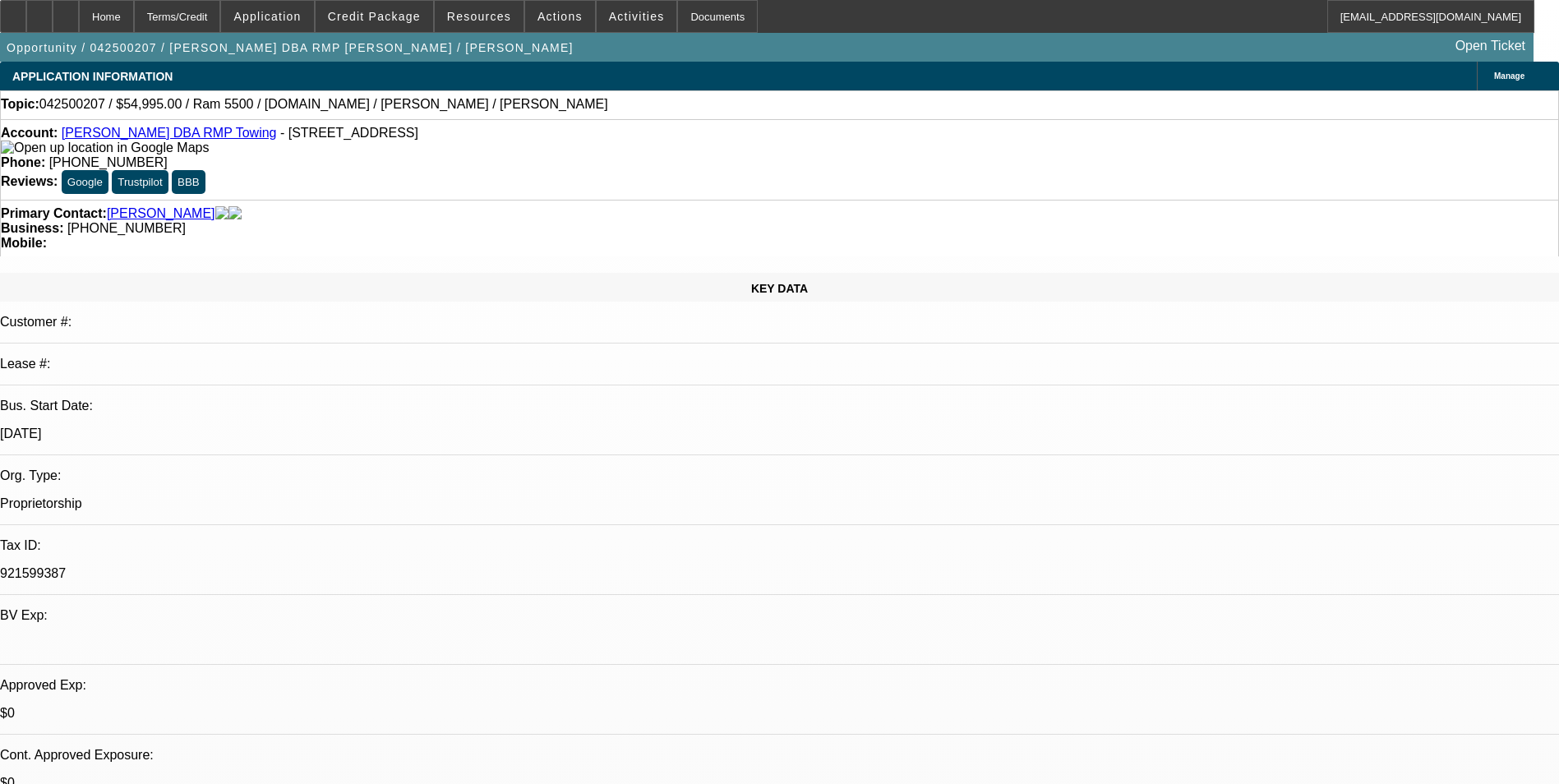
select select "0"
select select "0.1"
select select "2"
select select "0"
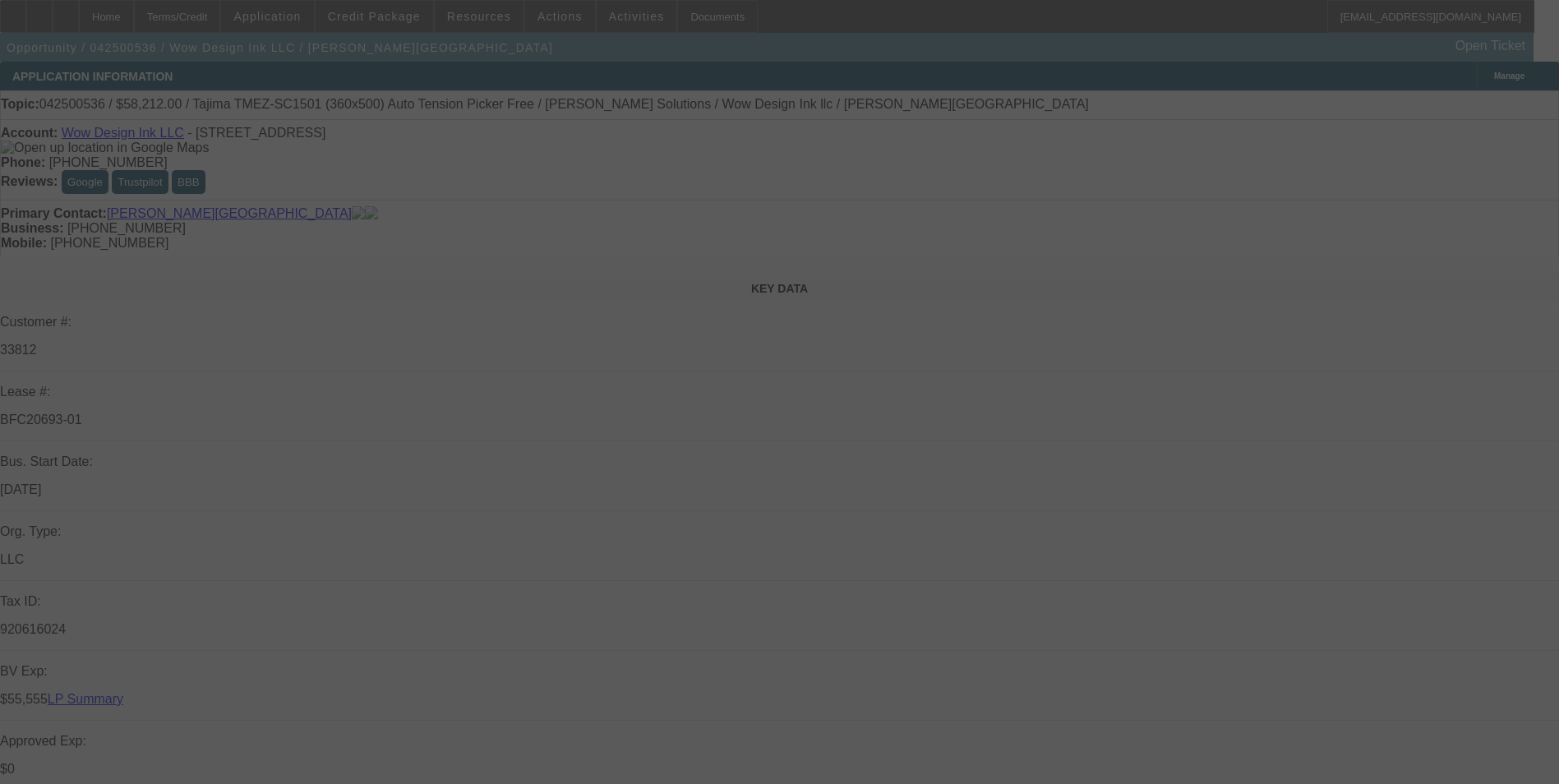
select select "0.1"
select select "2"
select select "0"
select select "6"
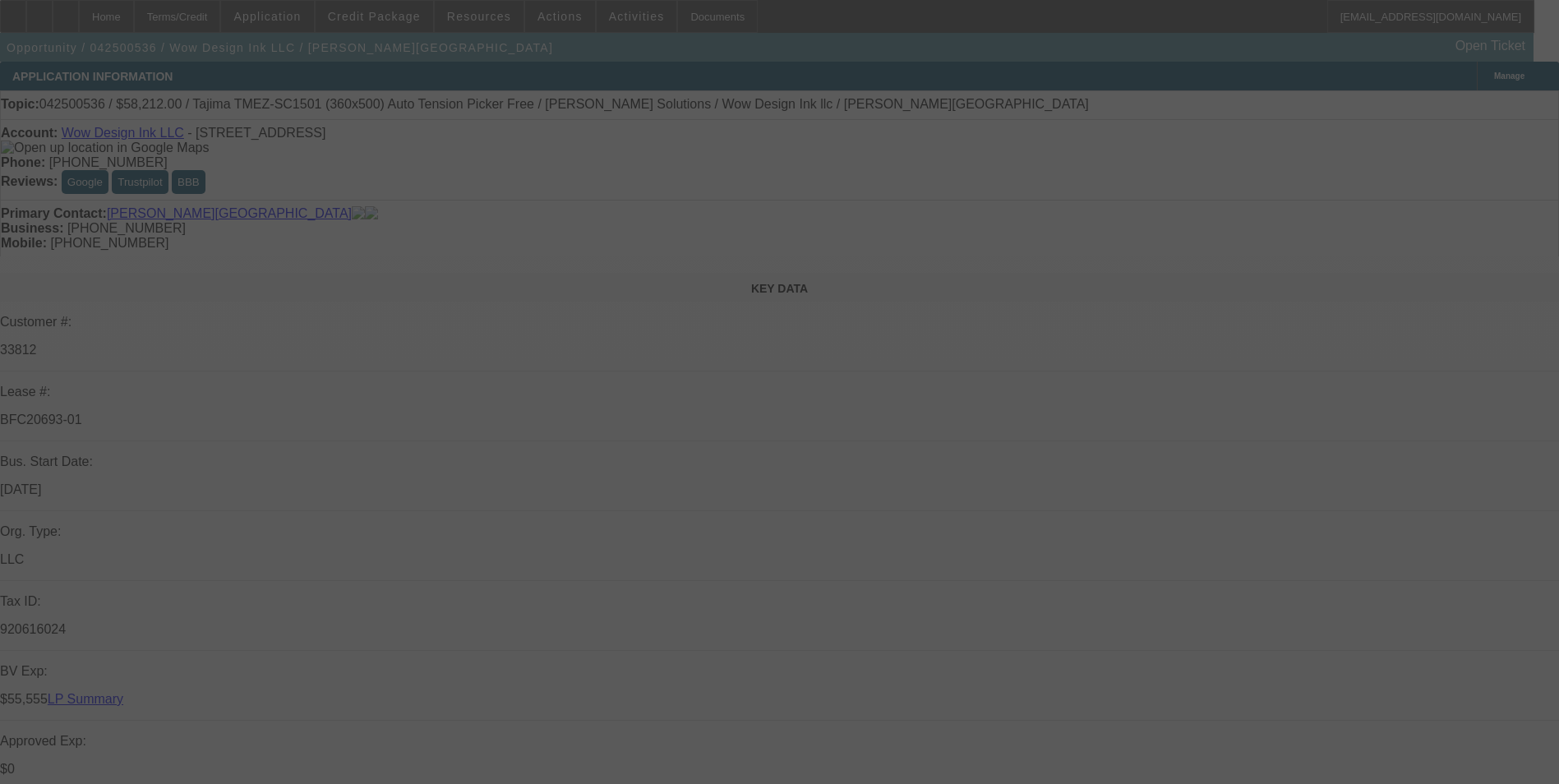
select select "0.1"
select select "2"
select select "0"
select select "6"
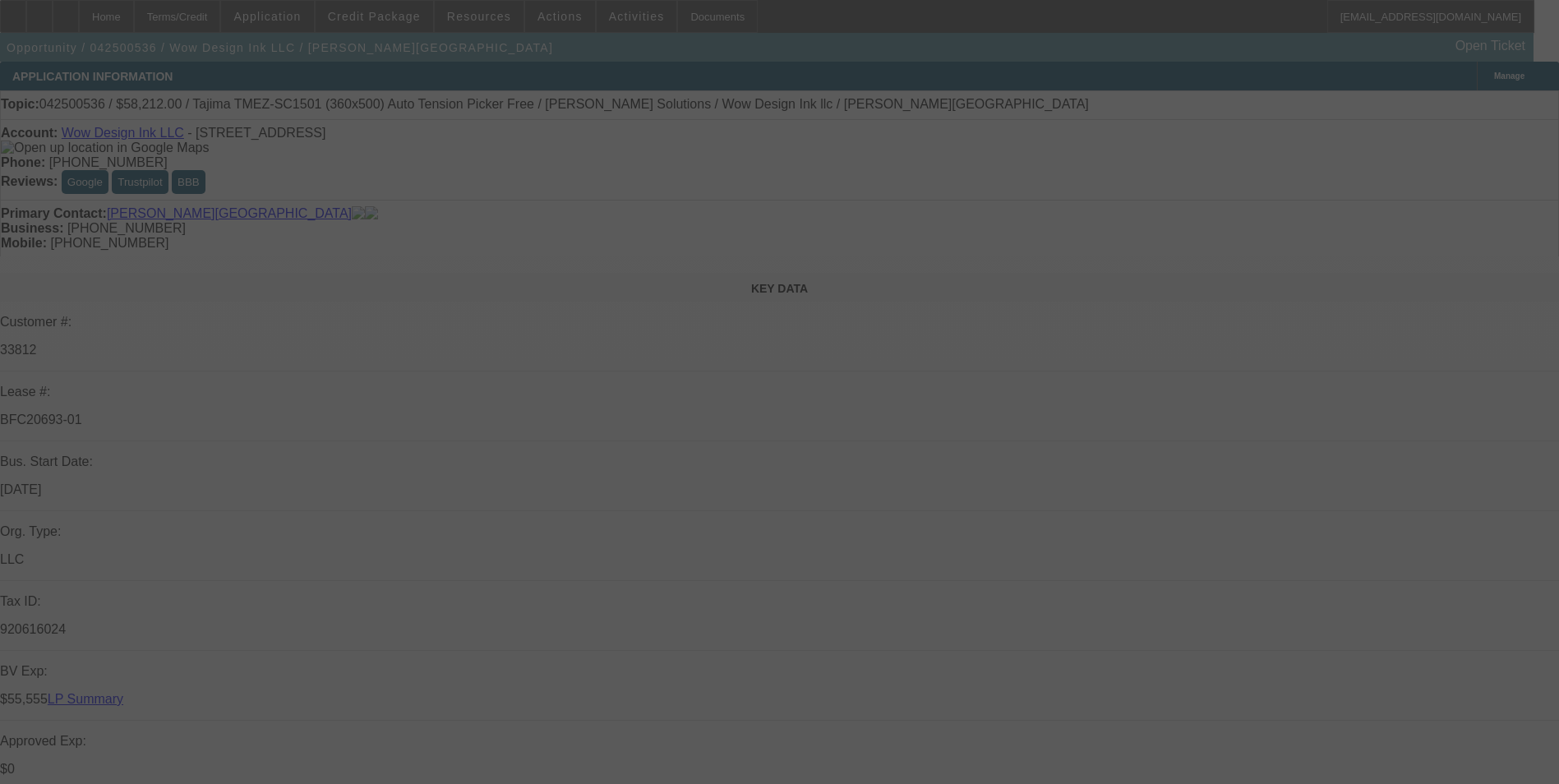
select select "0.1"
select select "2"
select select "0"
select select "6"
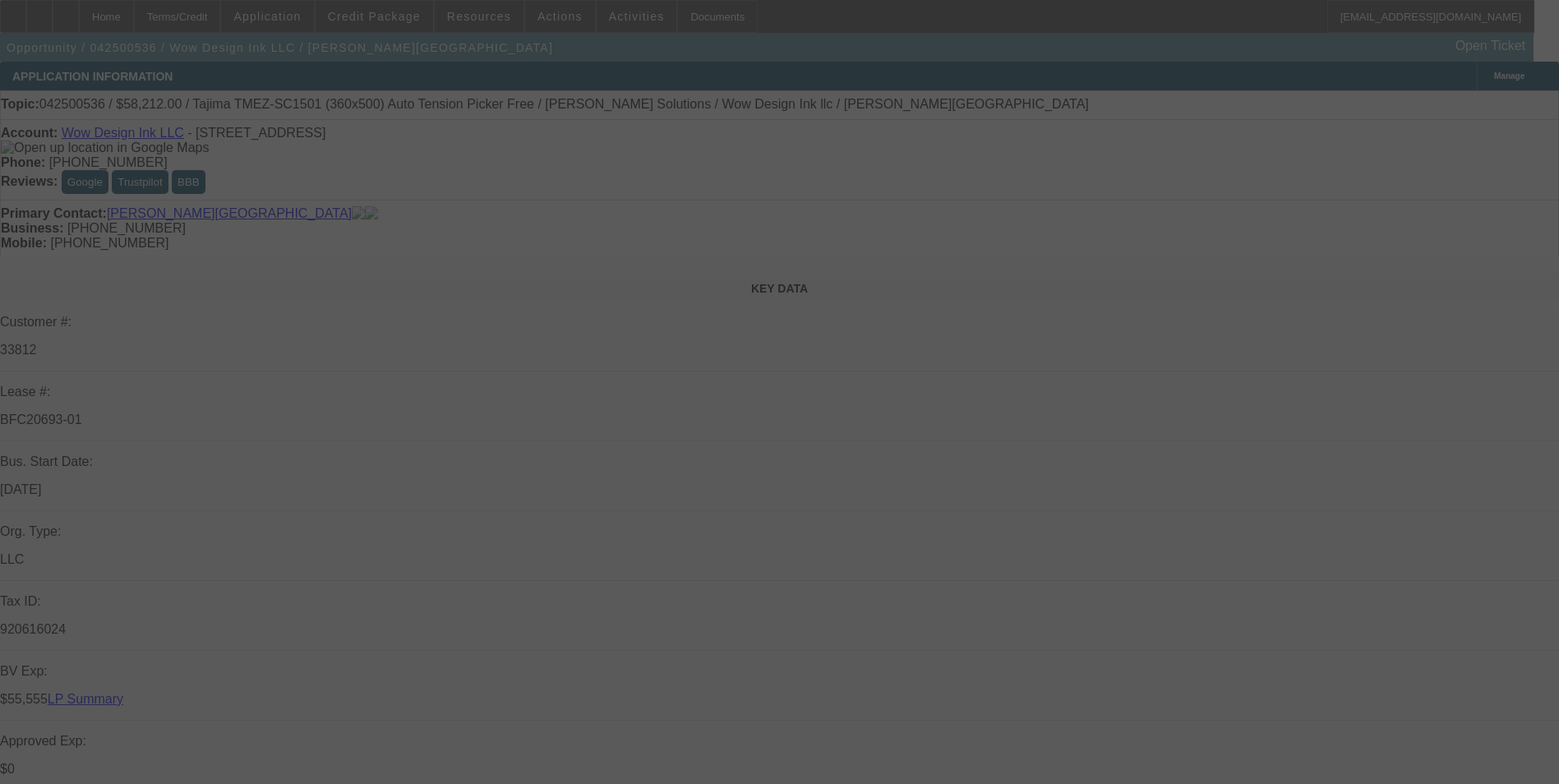
select select "0.1"
select select "2"
select select "0"
select select "6"
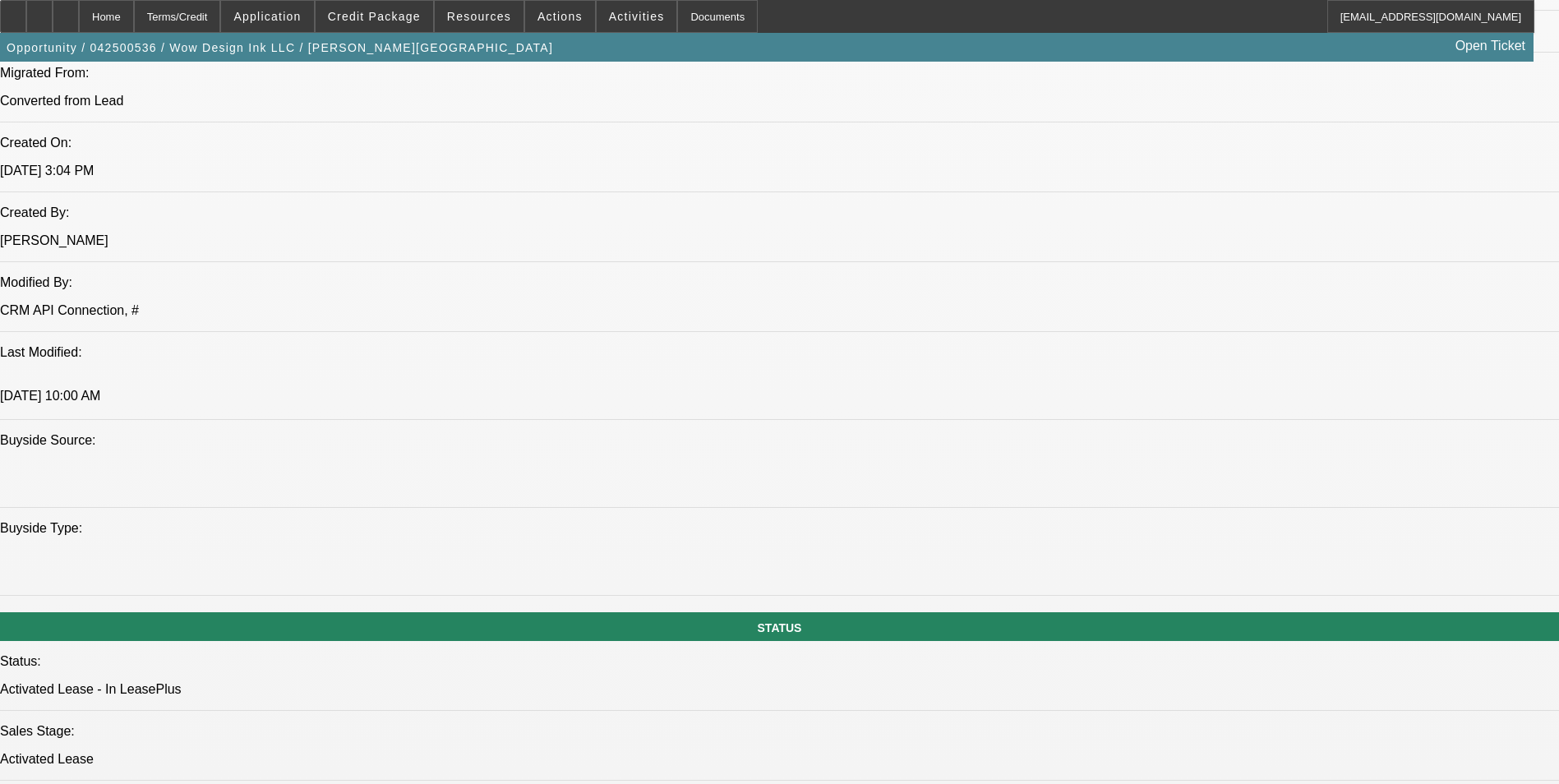
scroll to position [1315, 0]
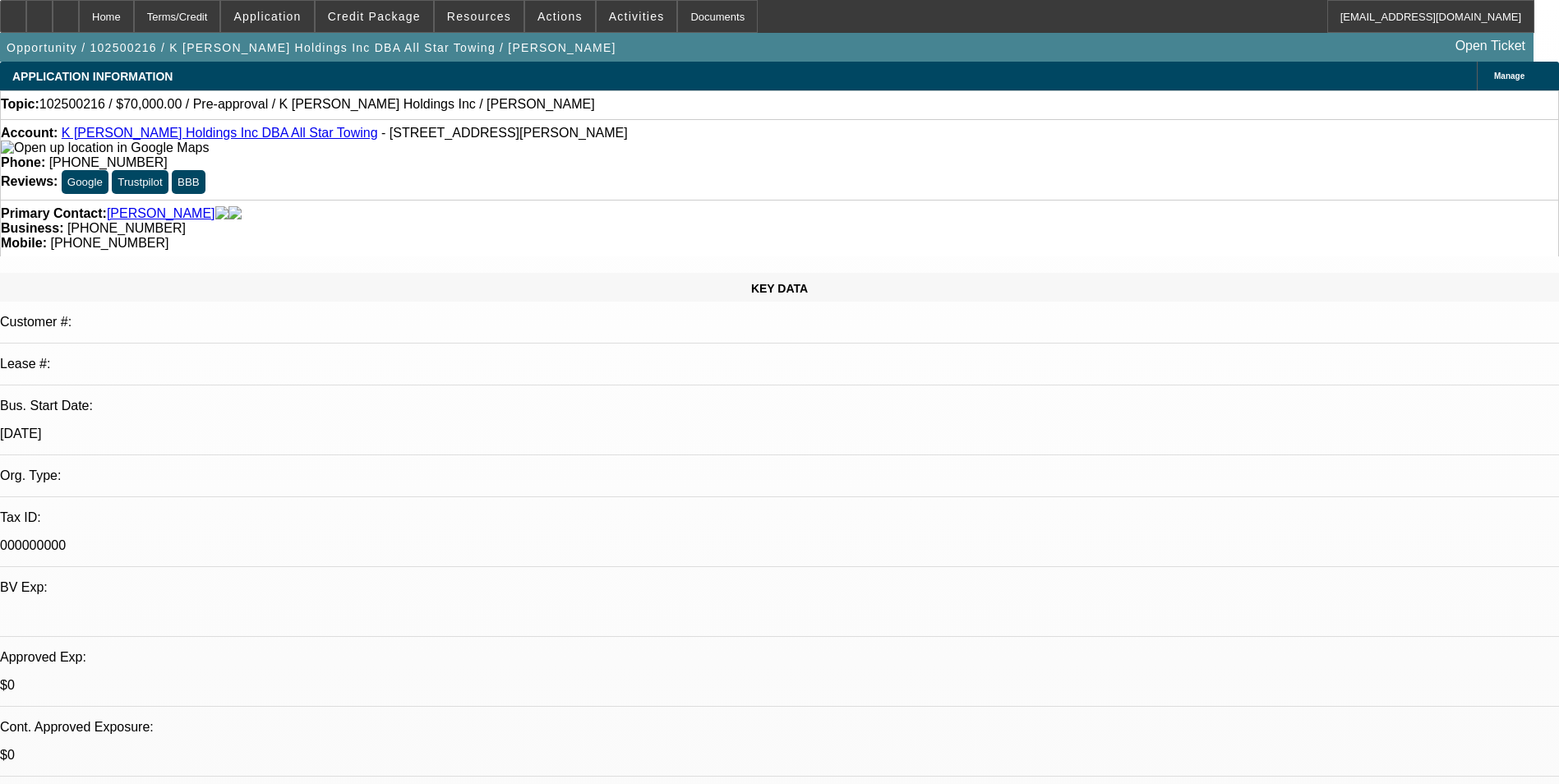
select select "0"
select select "2"
select select "0.1"
select select "4"
